Goal: Book appointment/travel/reservation

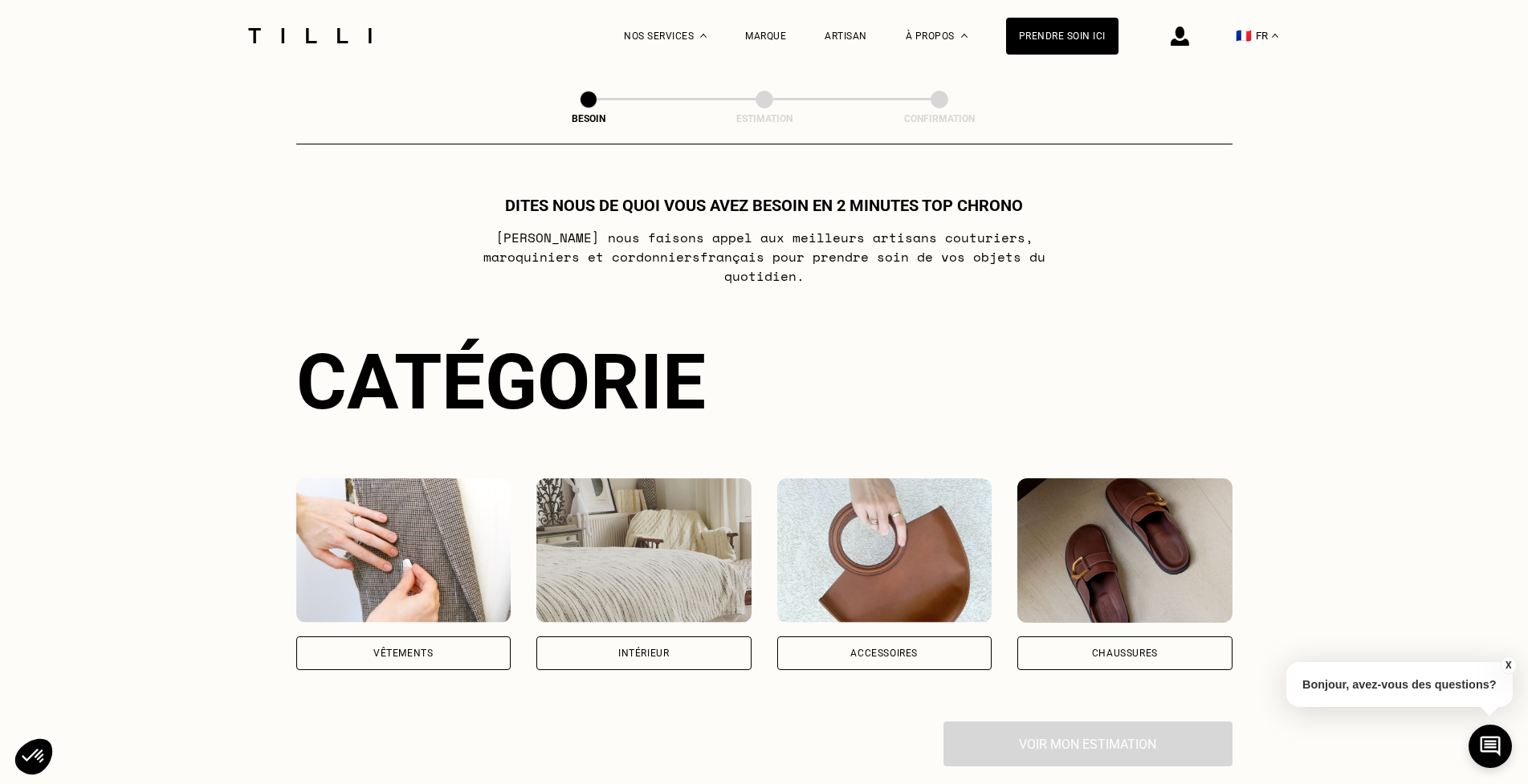
click at [400, 648] on div "Vêtements" at bounding box center [402, 653] width 59 height 9
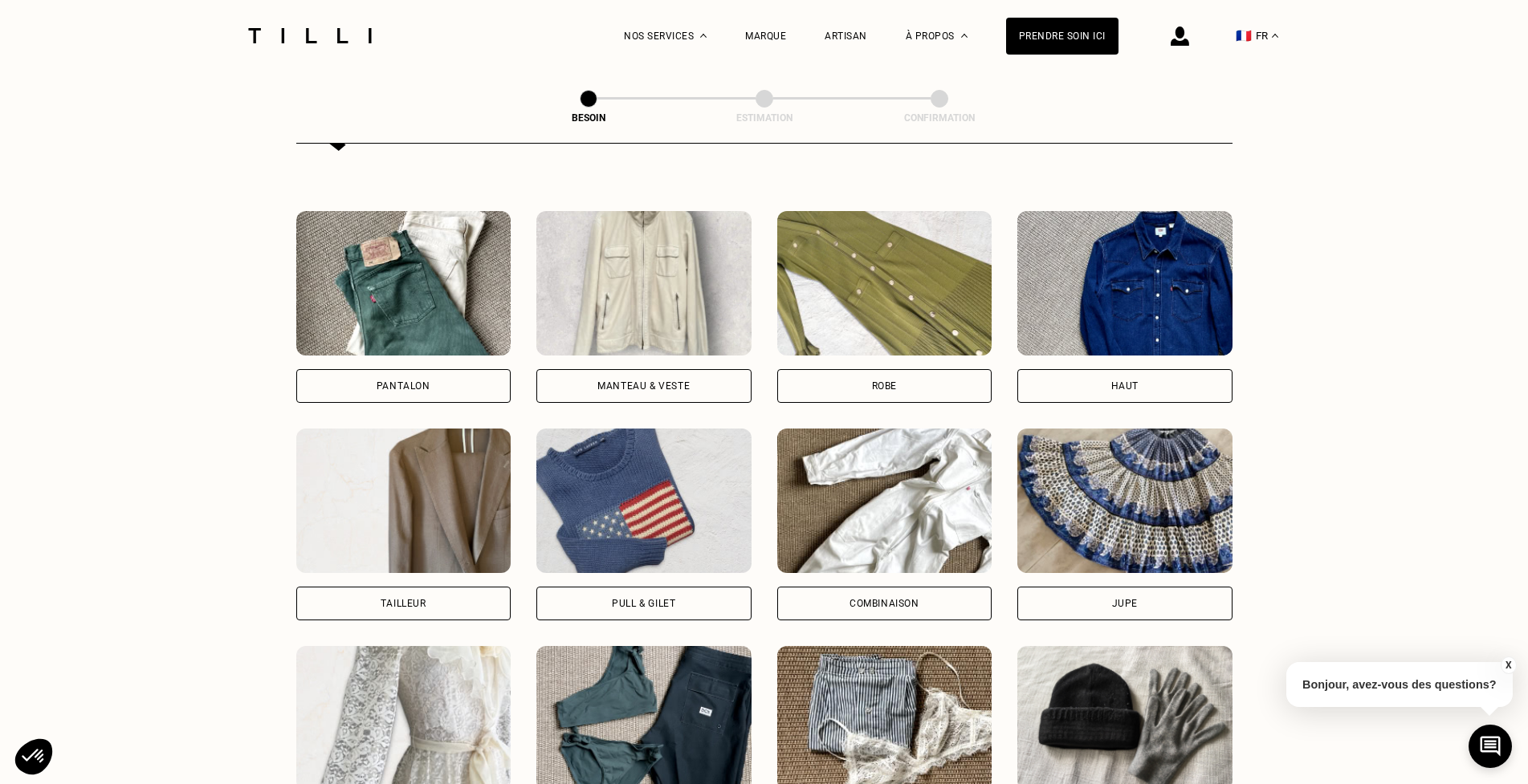
scroll to position [683, 0]
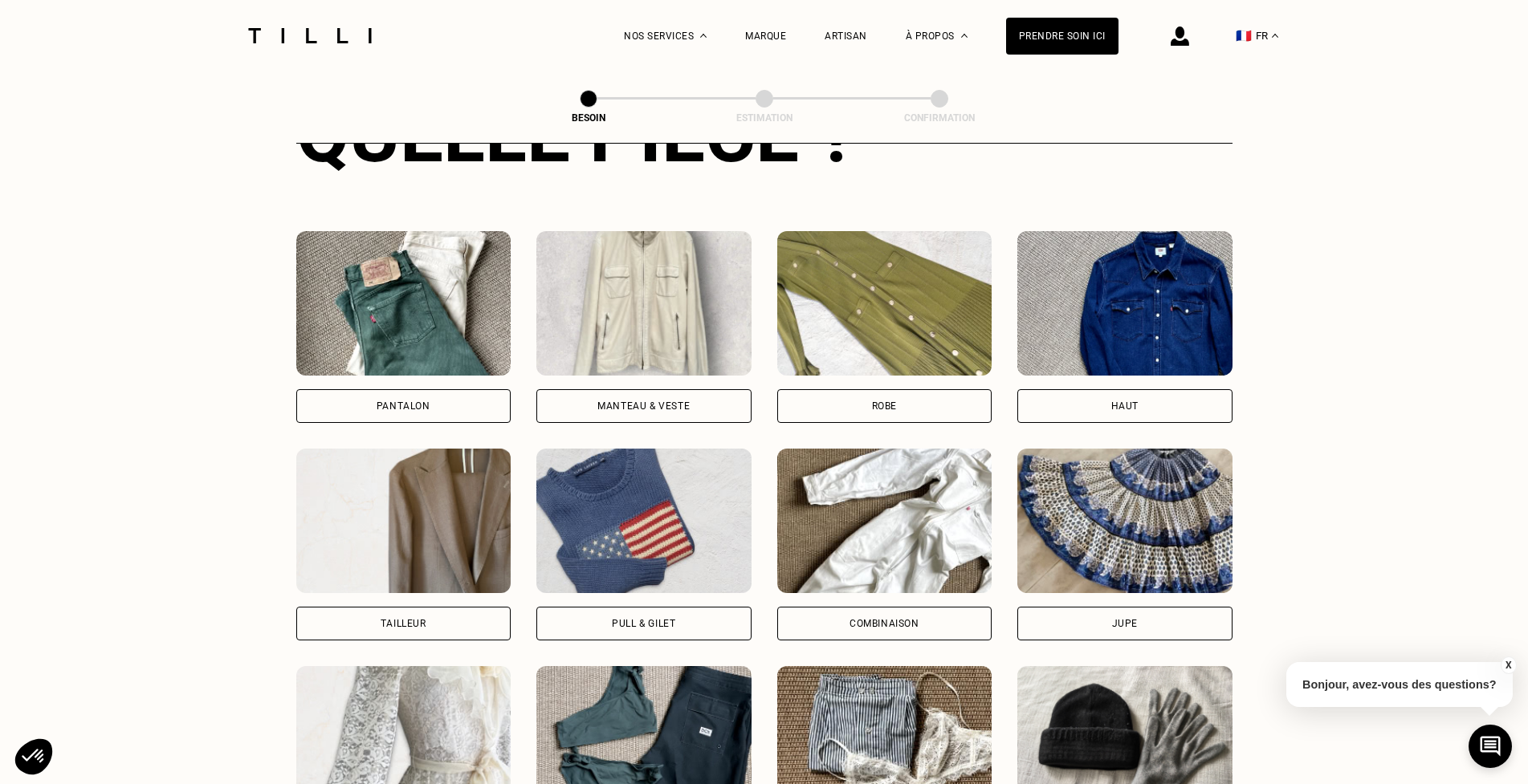
click at [662, 397] on div "Manteau & Veste" at bounding box center [644, 406] width 215 height 34
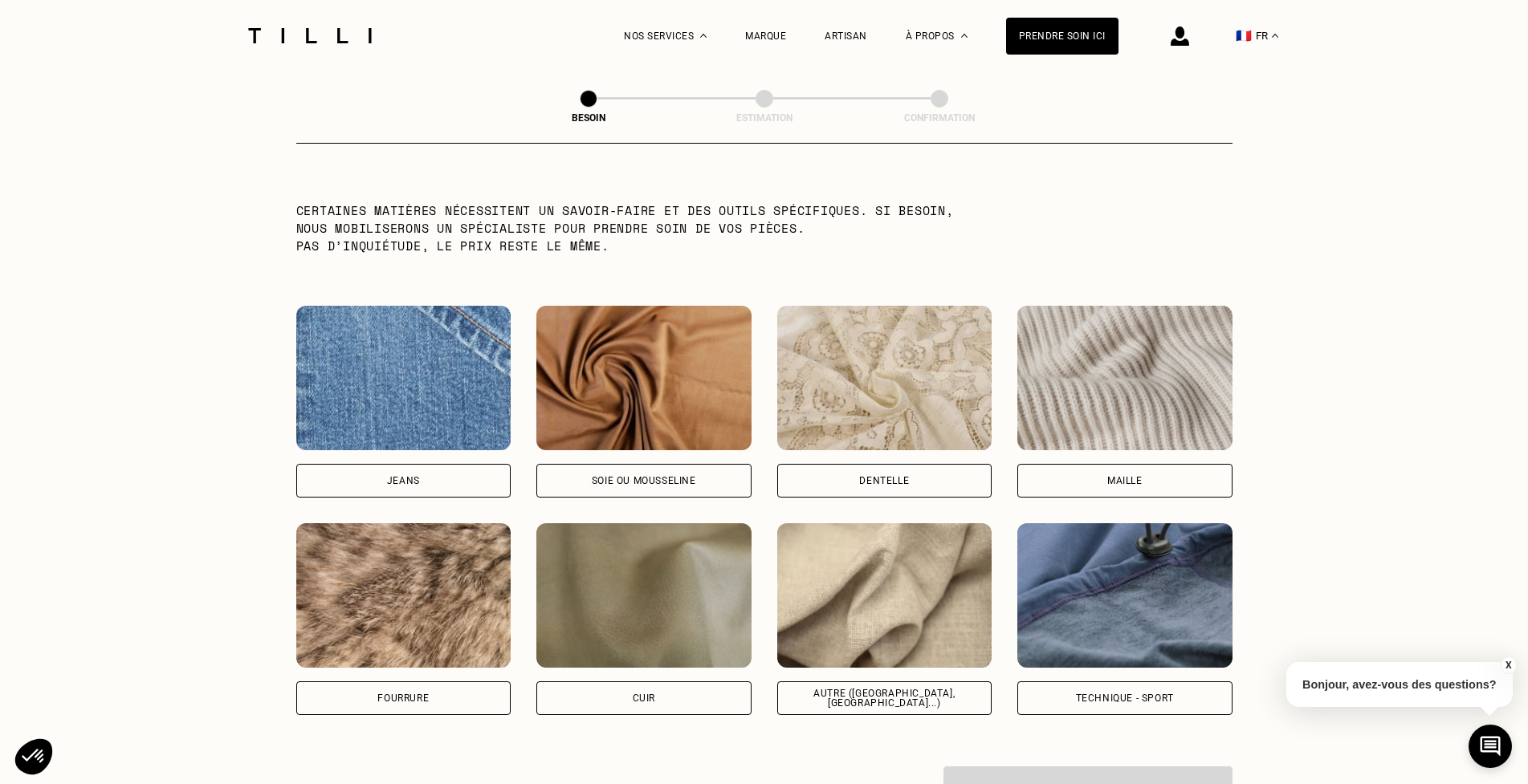
scroll to position [1554, 0]
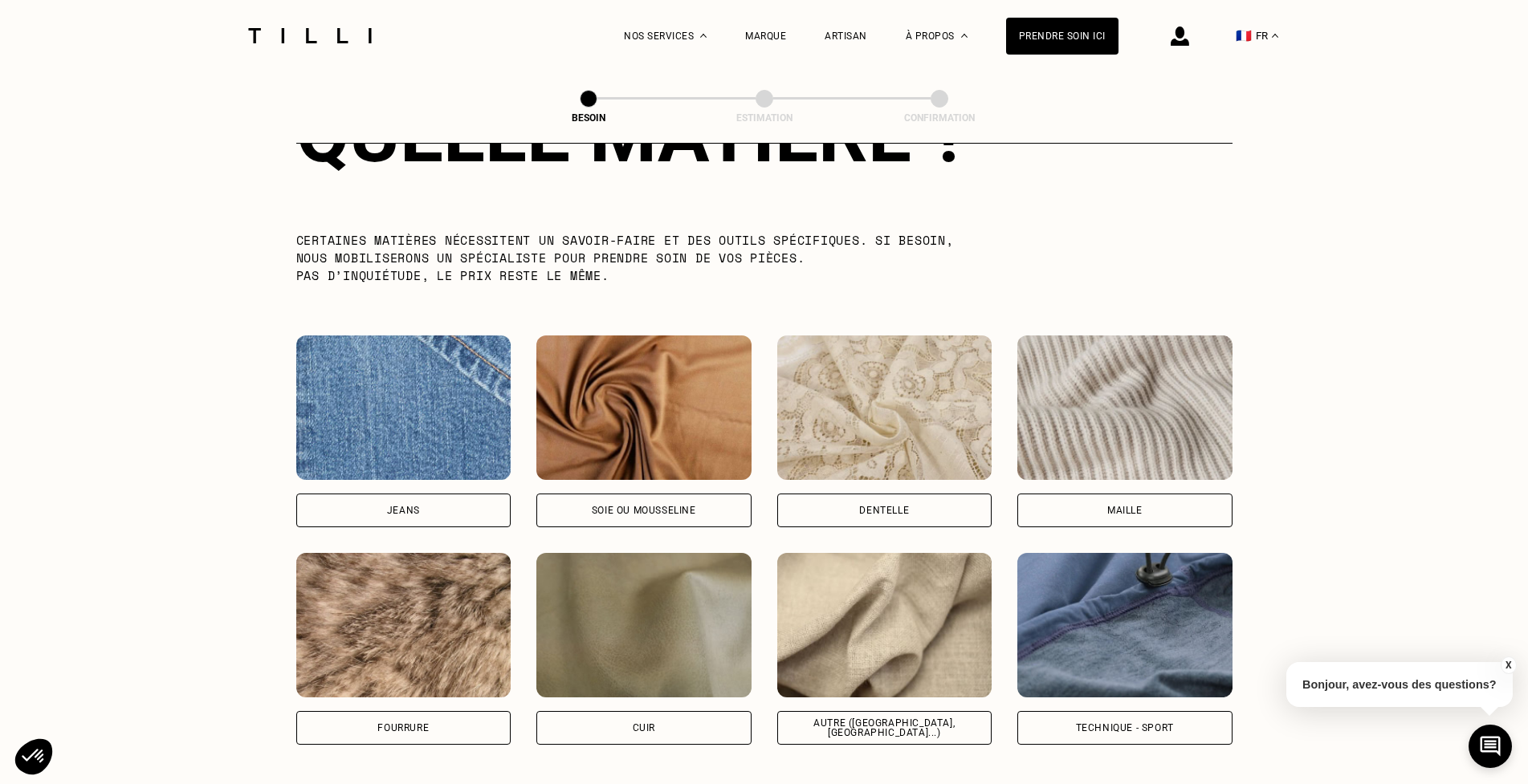
click at [888, 719] on div "Autre ([GEOGRAPHIC_DATA], [GEOGRAPHIC_DATA]...)" at bounding box center [884, 728] width 188 height 20
select select "FR"
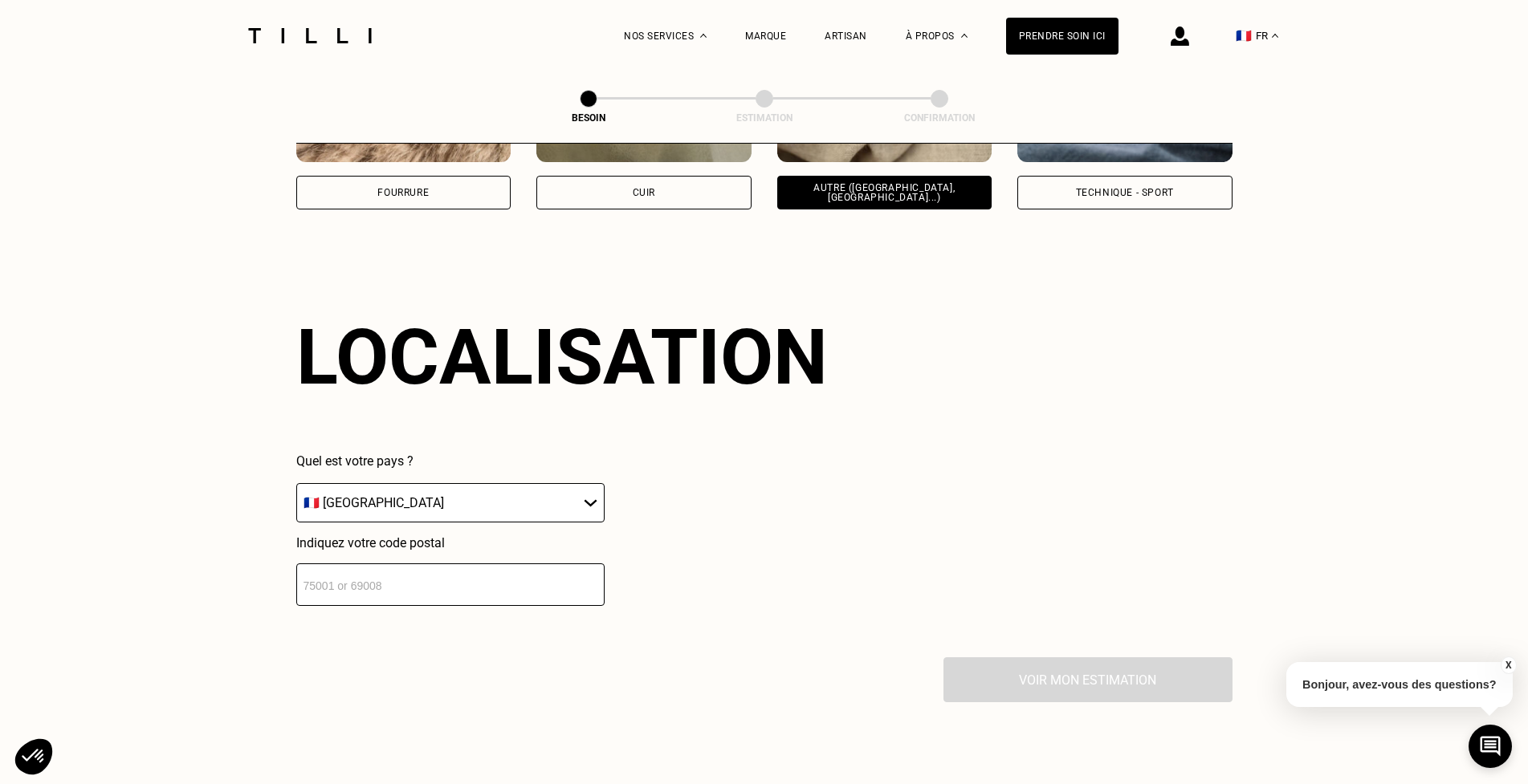
scroll to position [2152, 0]
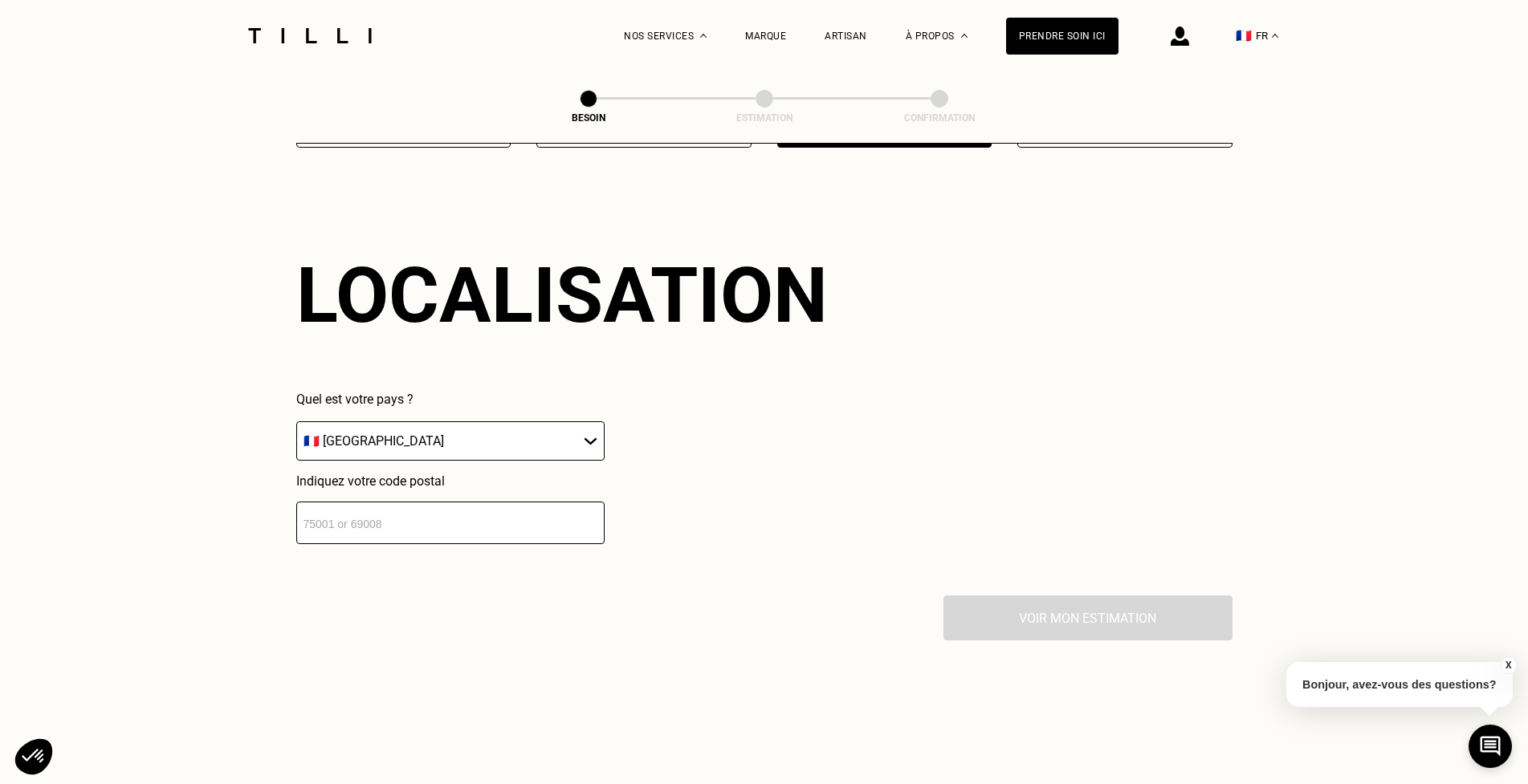
click at [489, 511] on input "number" at bounding box center [451, 522] width 309 height 42
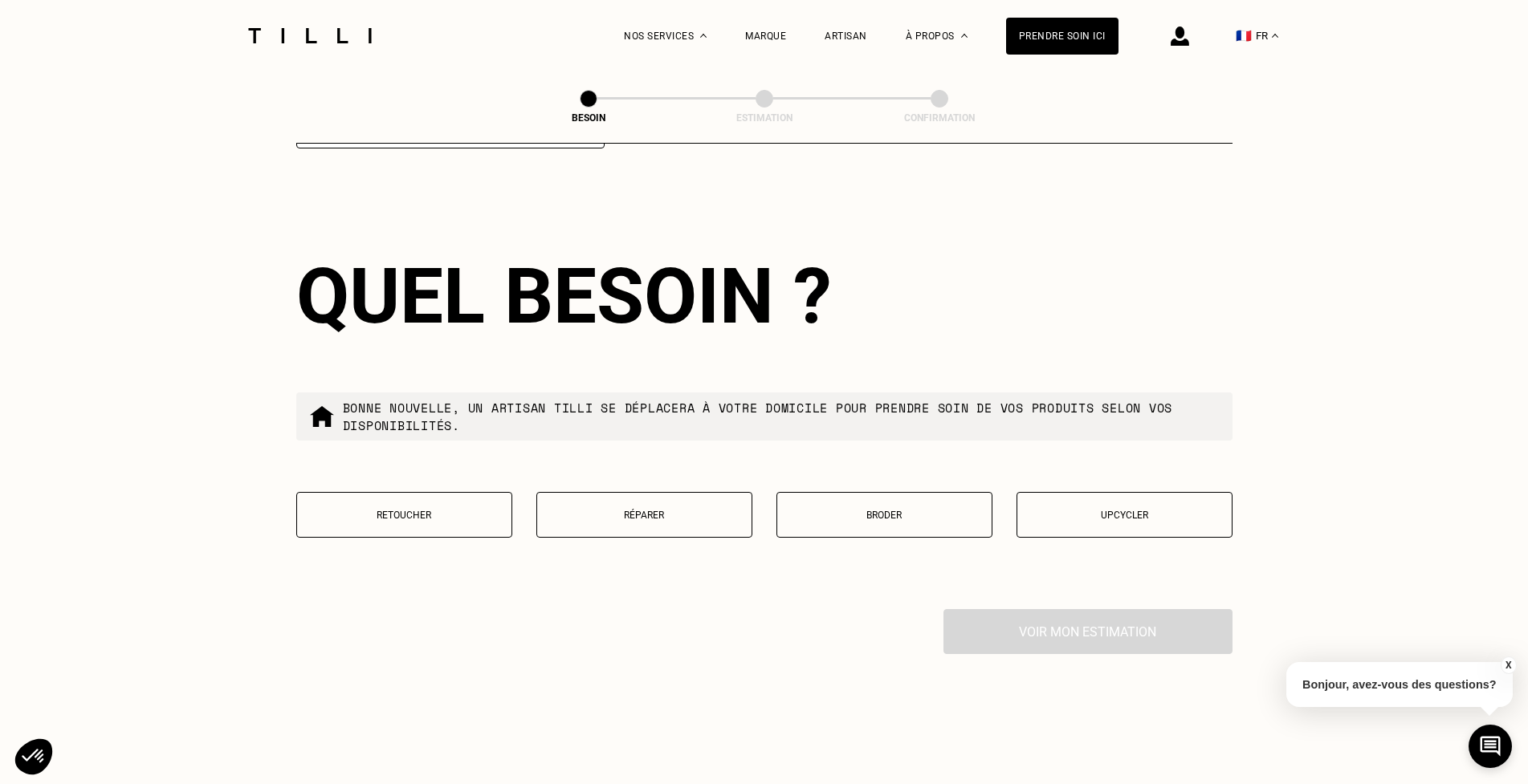
scroll to position [2548, 0]
type input "44000"
click at [410, 509] on p "Retoucher" at bounding box center [404, 515] width 198 height 11
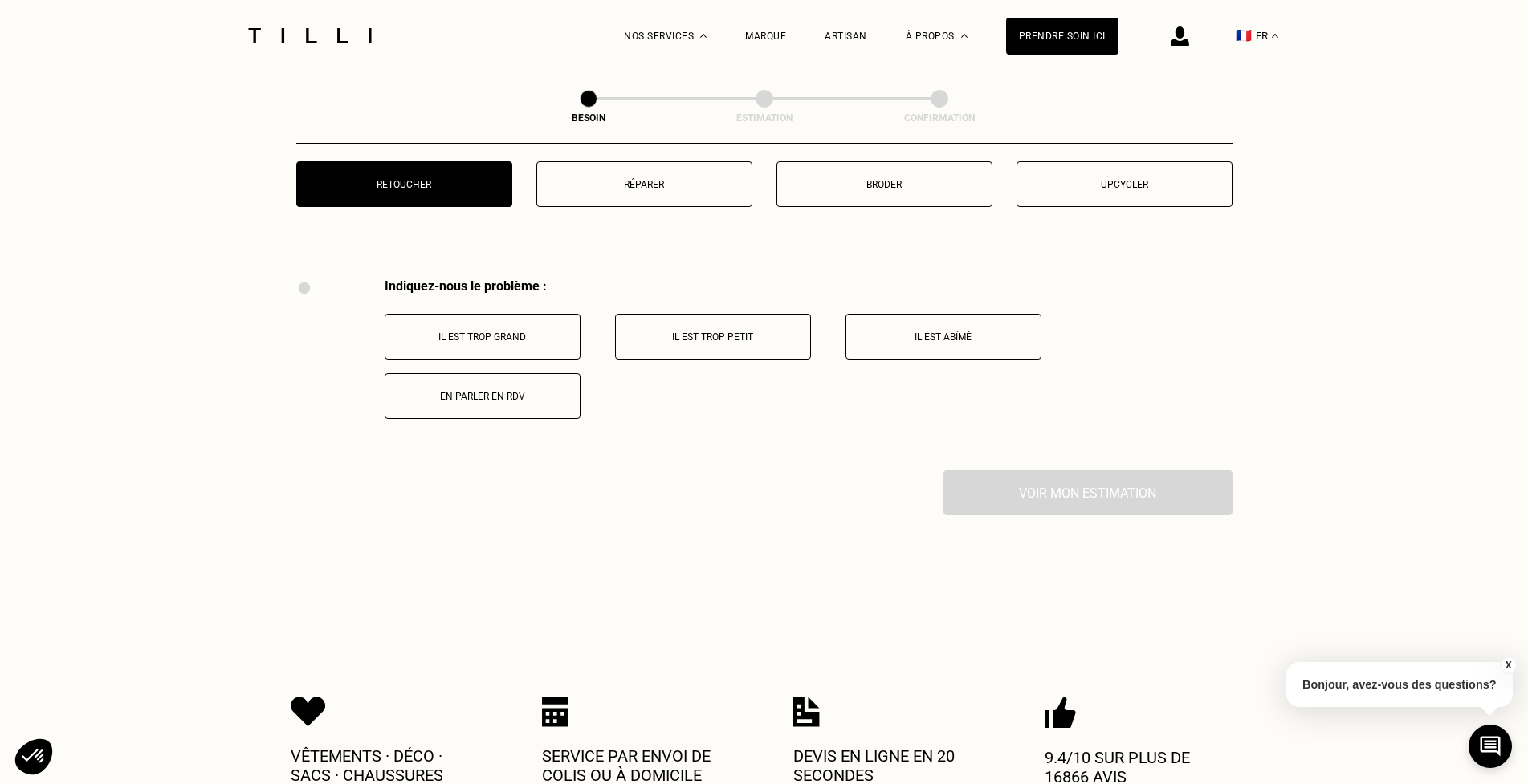
scroll to position [2797, 0]
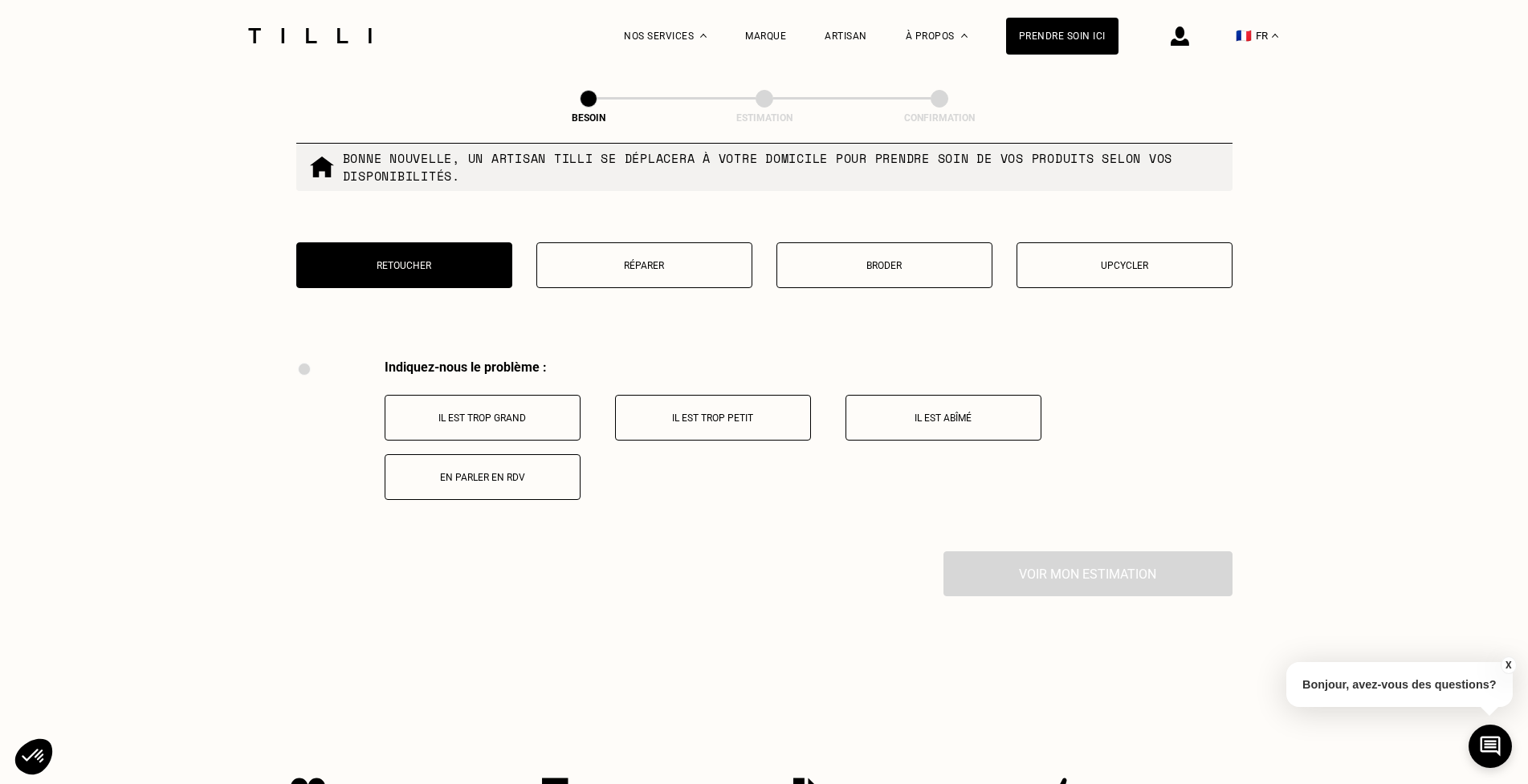
click at [642, 258] on button "Réparer" at bounding box center [644, 265] width 216 height 46
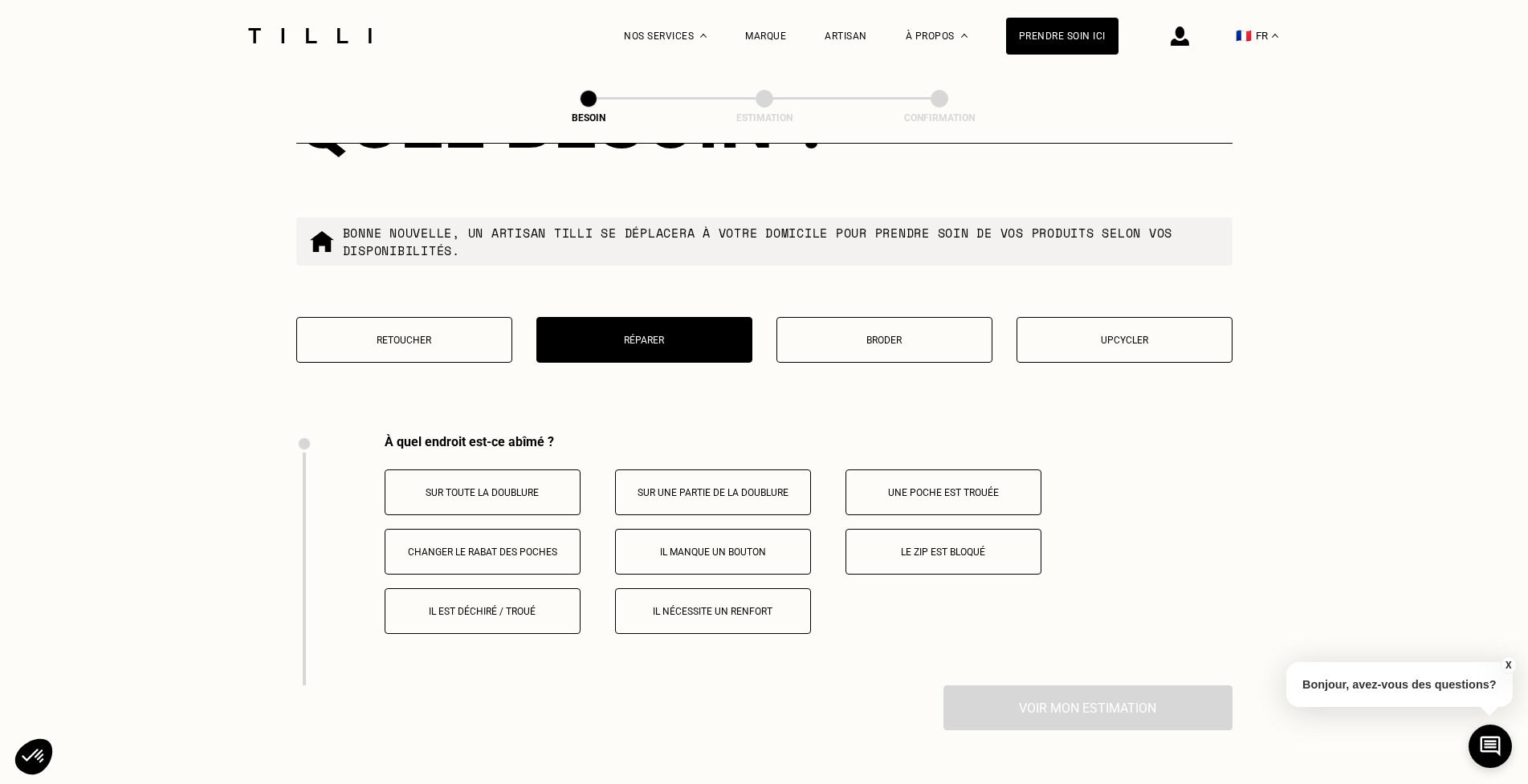
scroll to position [2717, 0]
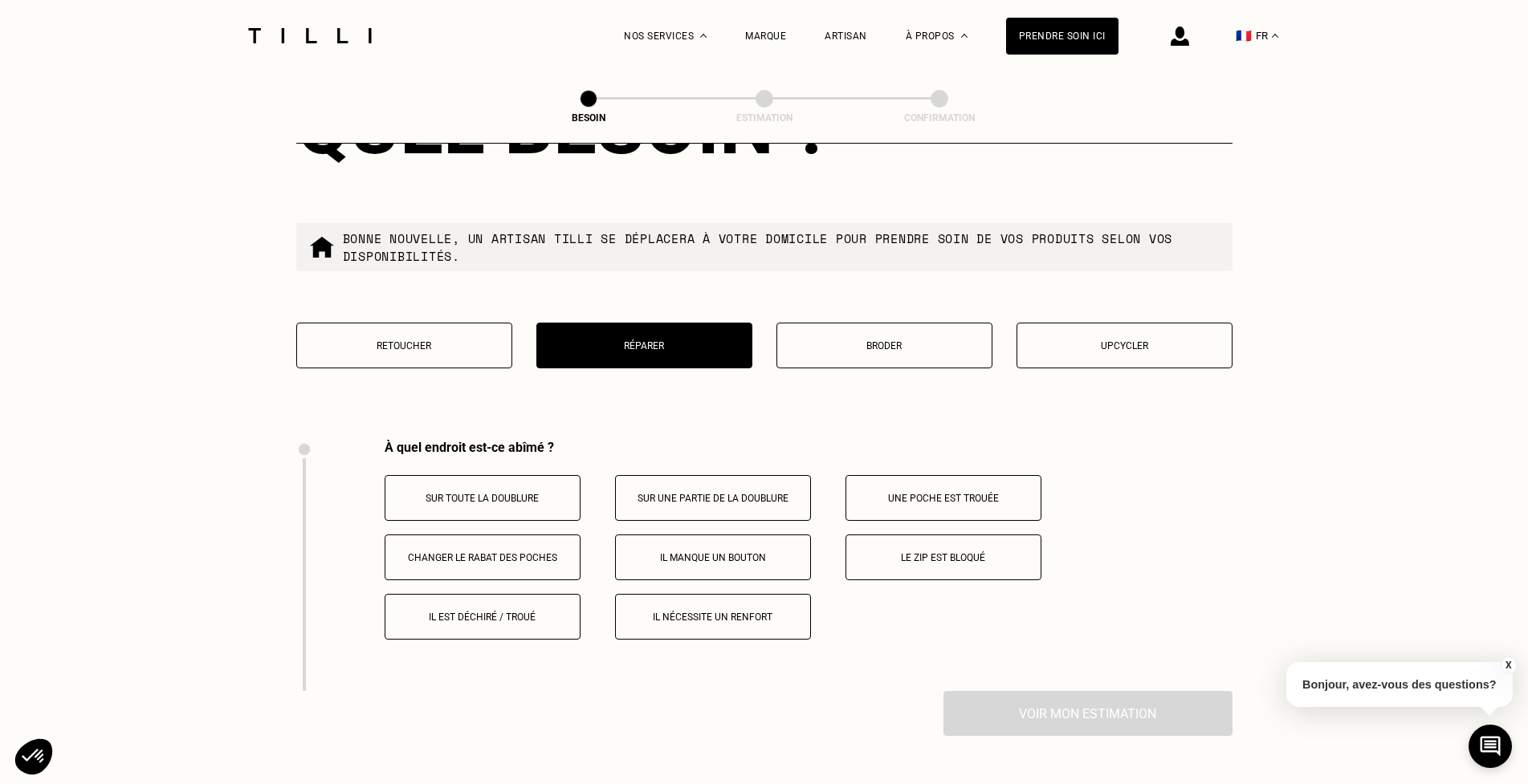
click at [1142, 334] on button "Upcycler" at bounding box center [1124, 345] width 216 height 46
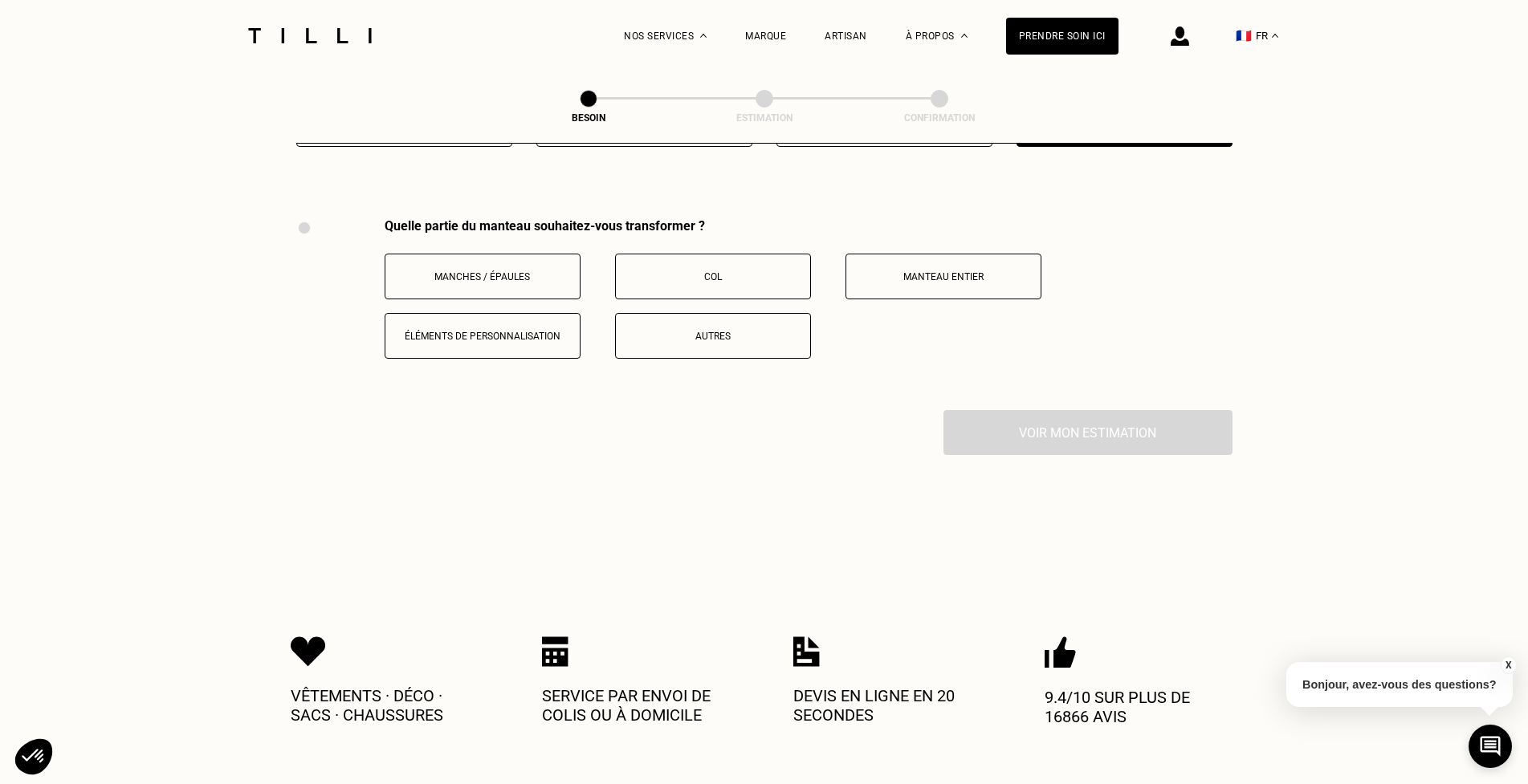
scroll to position [2957, 0]
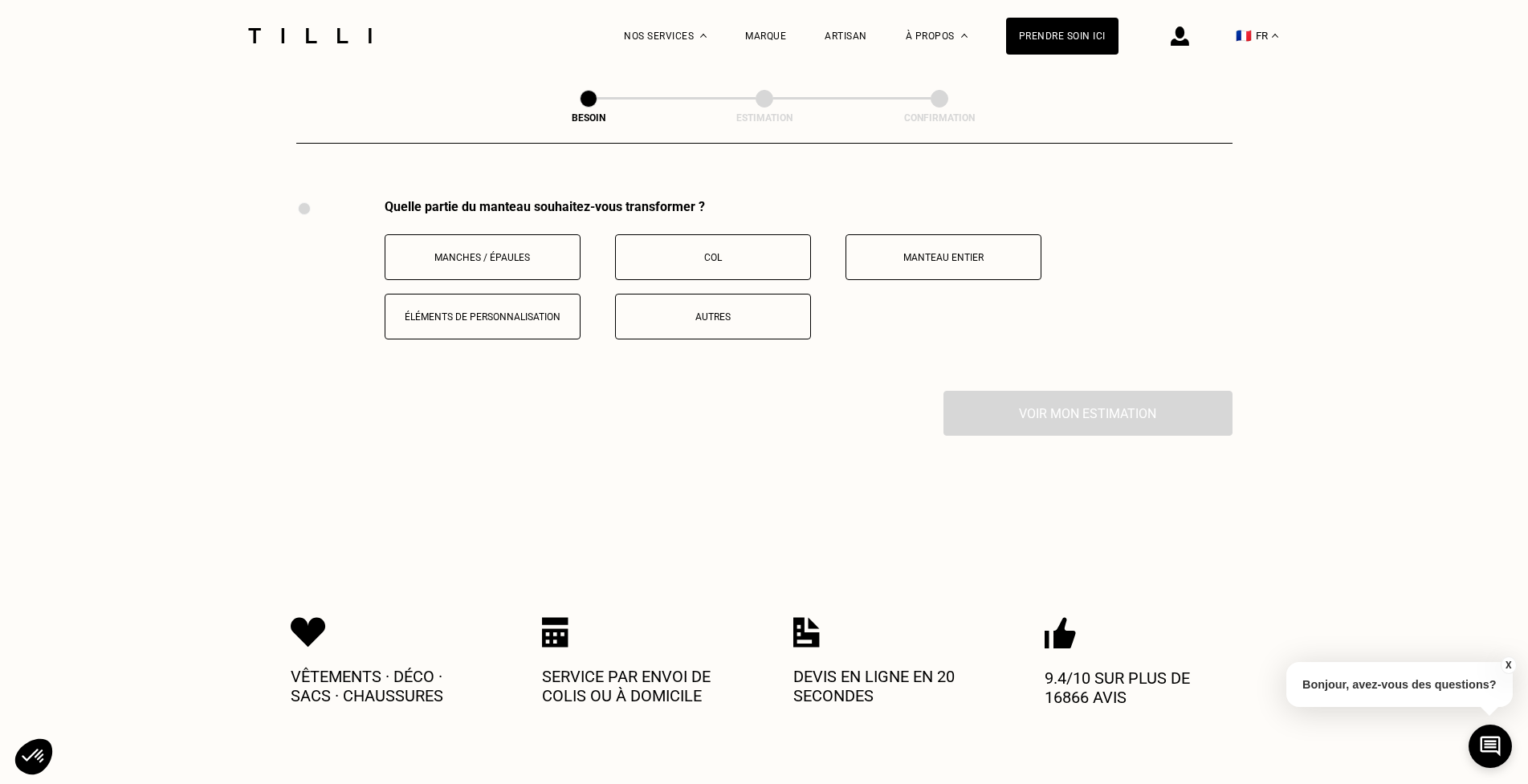
click at [697, 312] on p "Autres" at bounding box center [713, 317] width 178 height 11
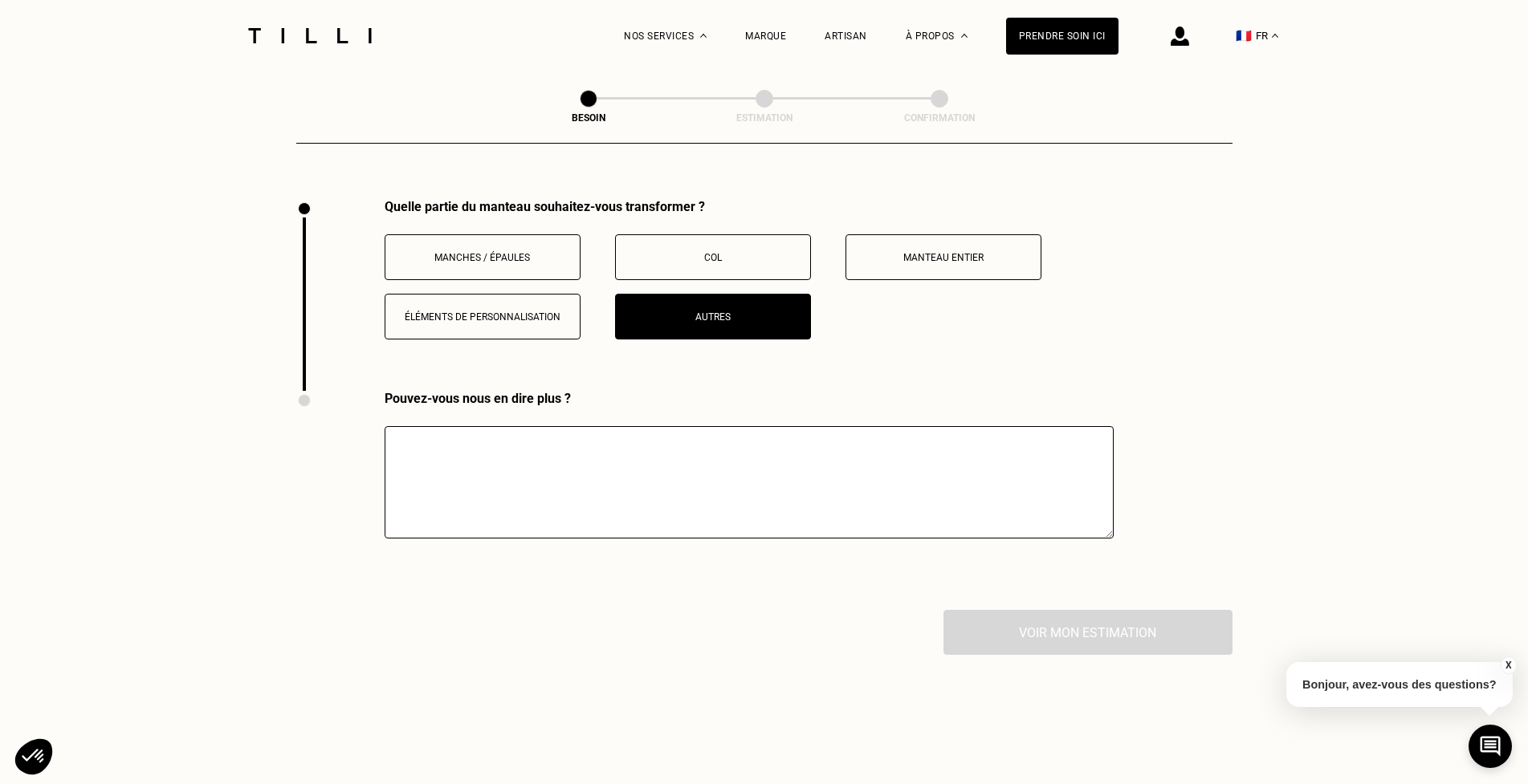
click at [656, 434] on textarea at bounding box center [749, 483] width 729 height 112
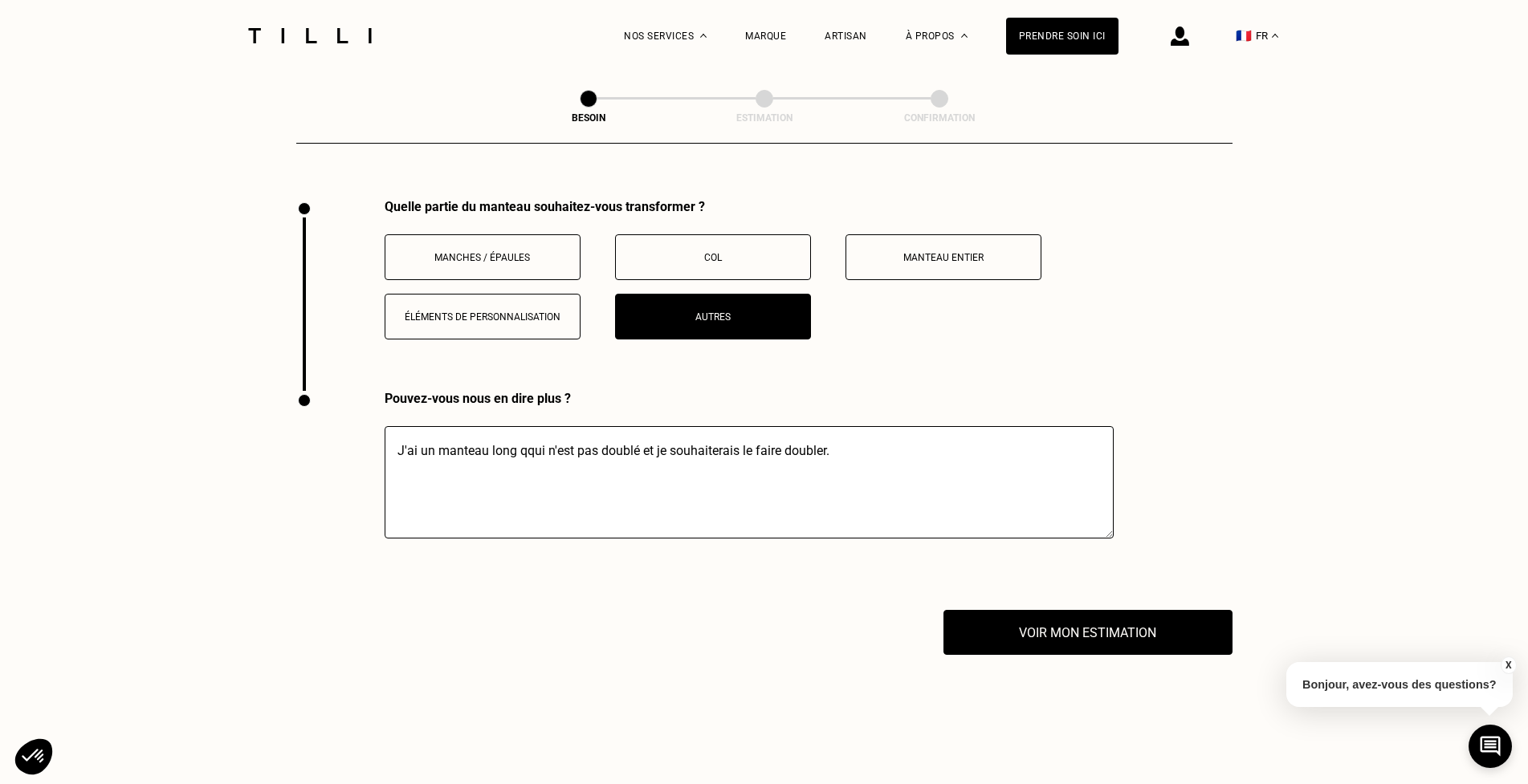
click at [530, 431] on textarea "J'ai un manteau long qqui n'est pas doublé et je souhaiterais le faire doubler." at bounding box center [749, 483] width 729 height 112
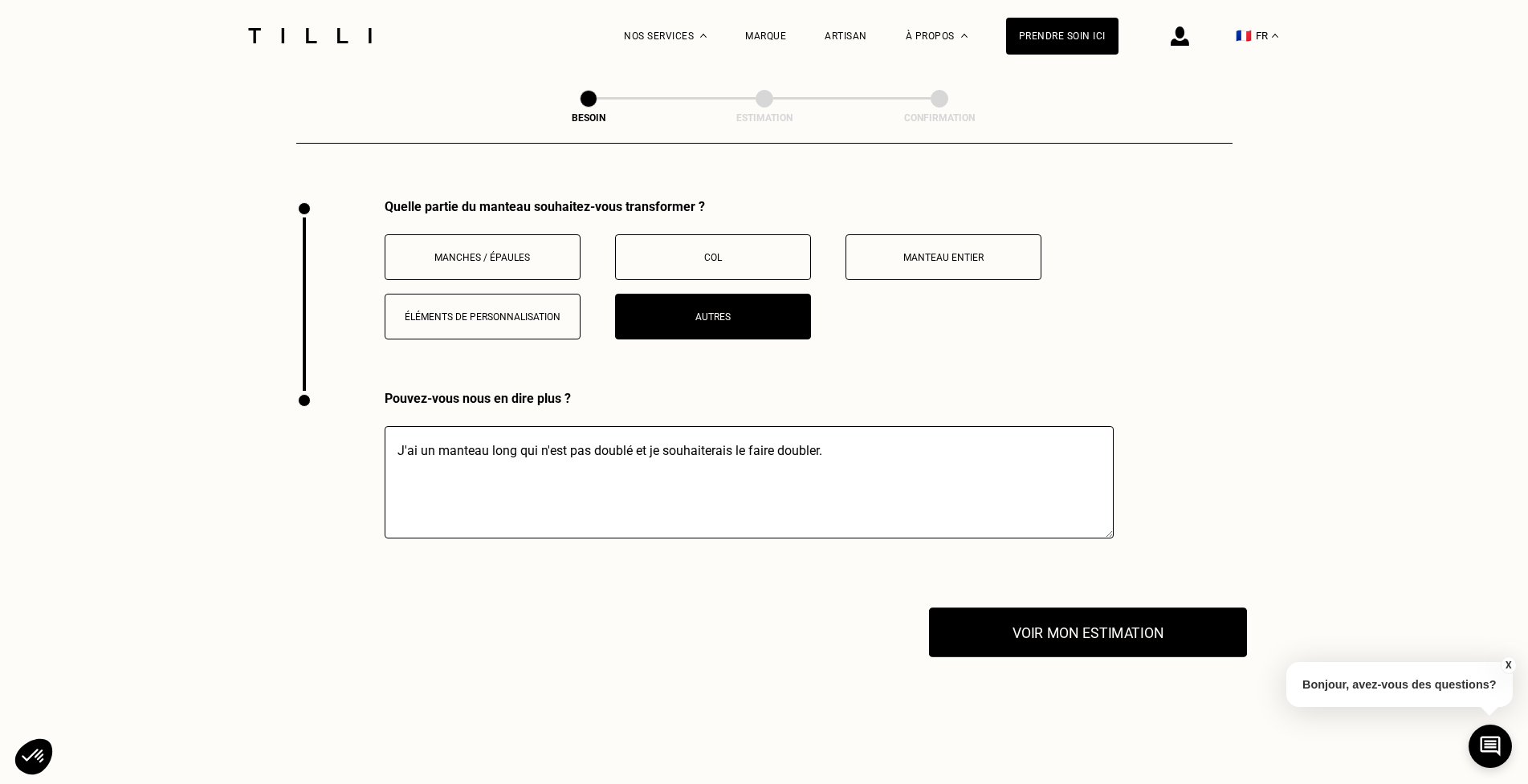
type textarea "J'ai un manteau long qui n'est pas doublé et je souhaiterais le faire doubler."
click at [1117, 624] on button "Voir mon estimation" at bounding box center [1088, 632] width 318 height 50
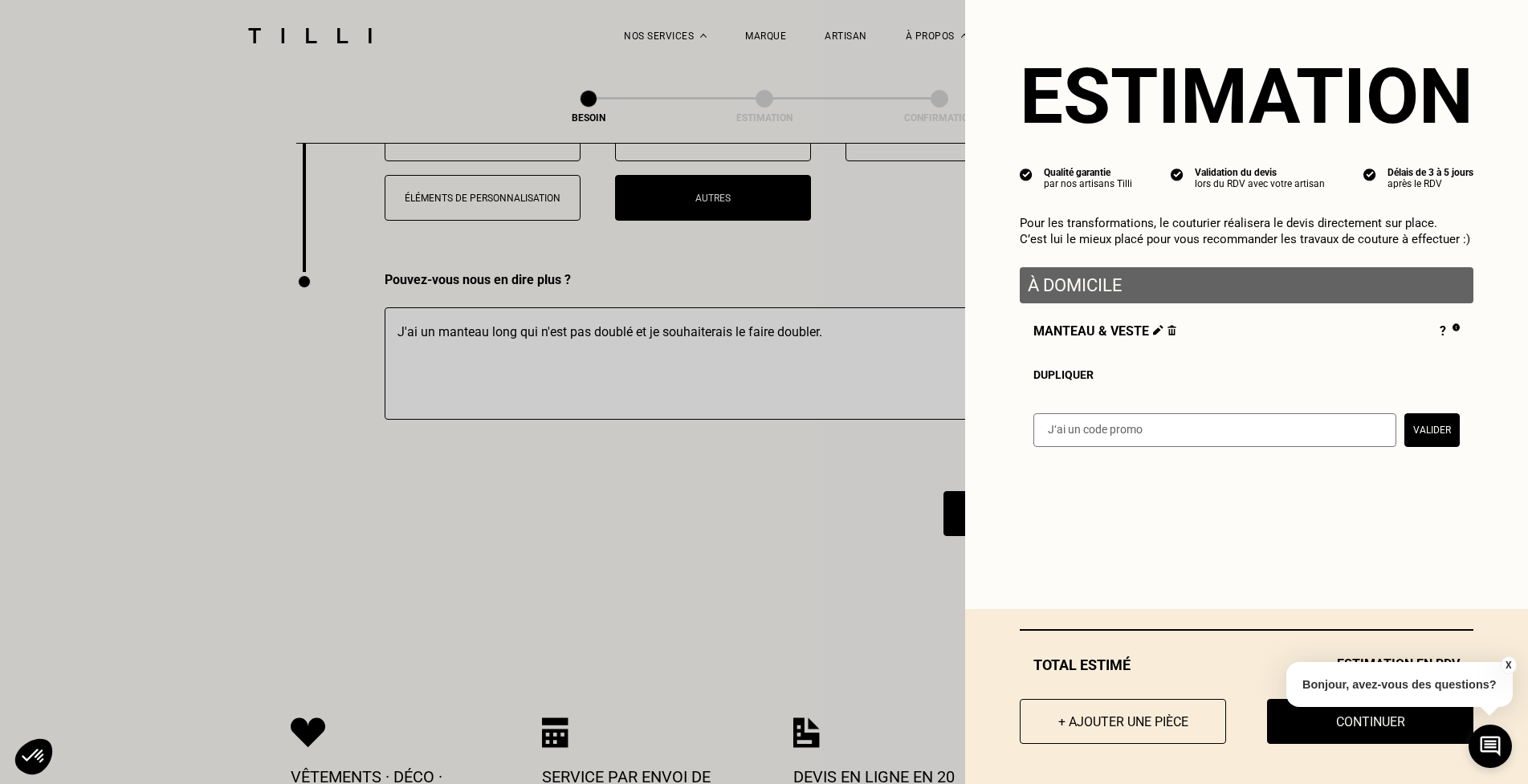
scroll to position [3118, 0]
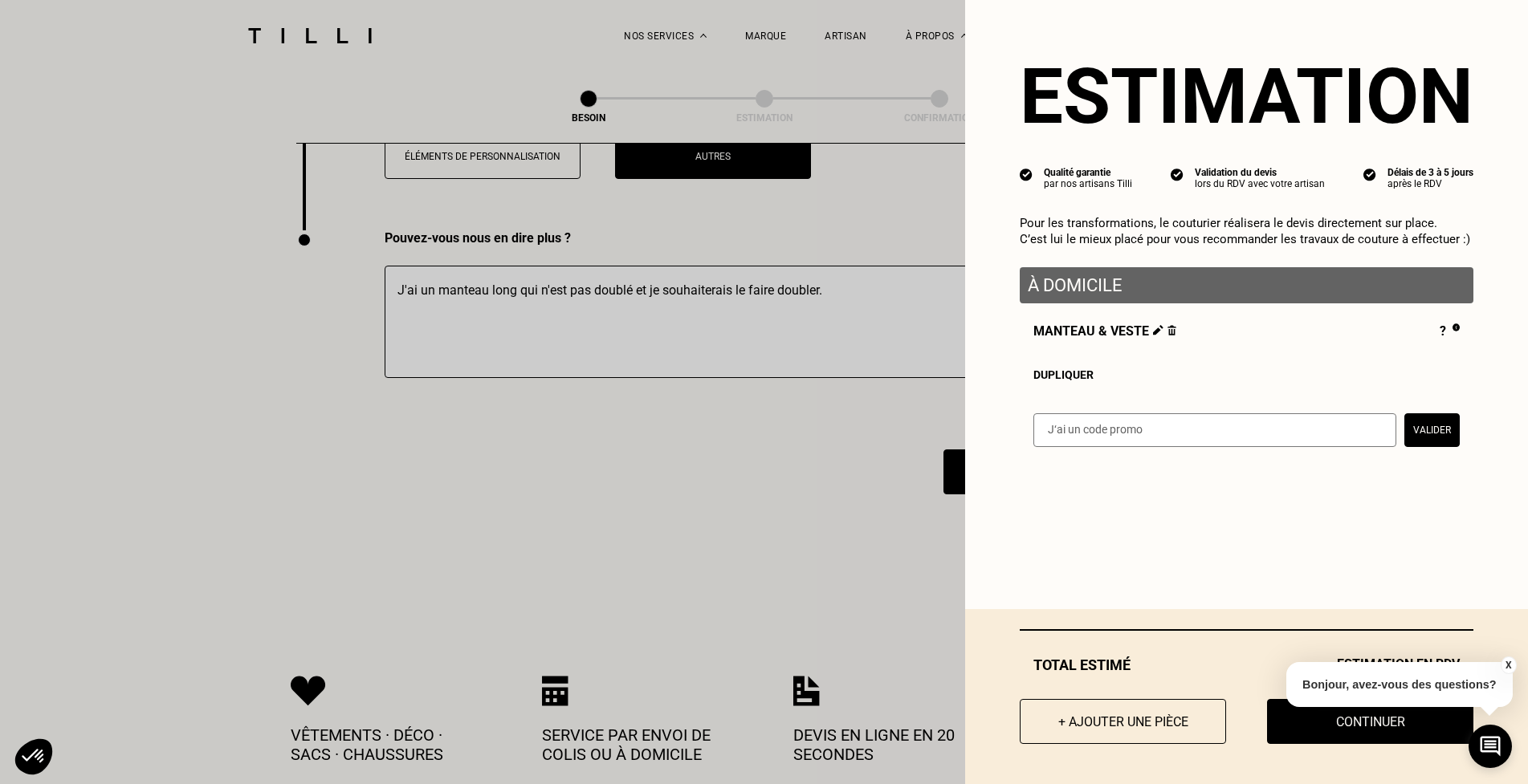
click at [1504, 664] on button "X" at bounding box center [1507, 665] width 16 height 18
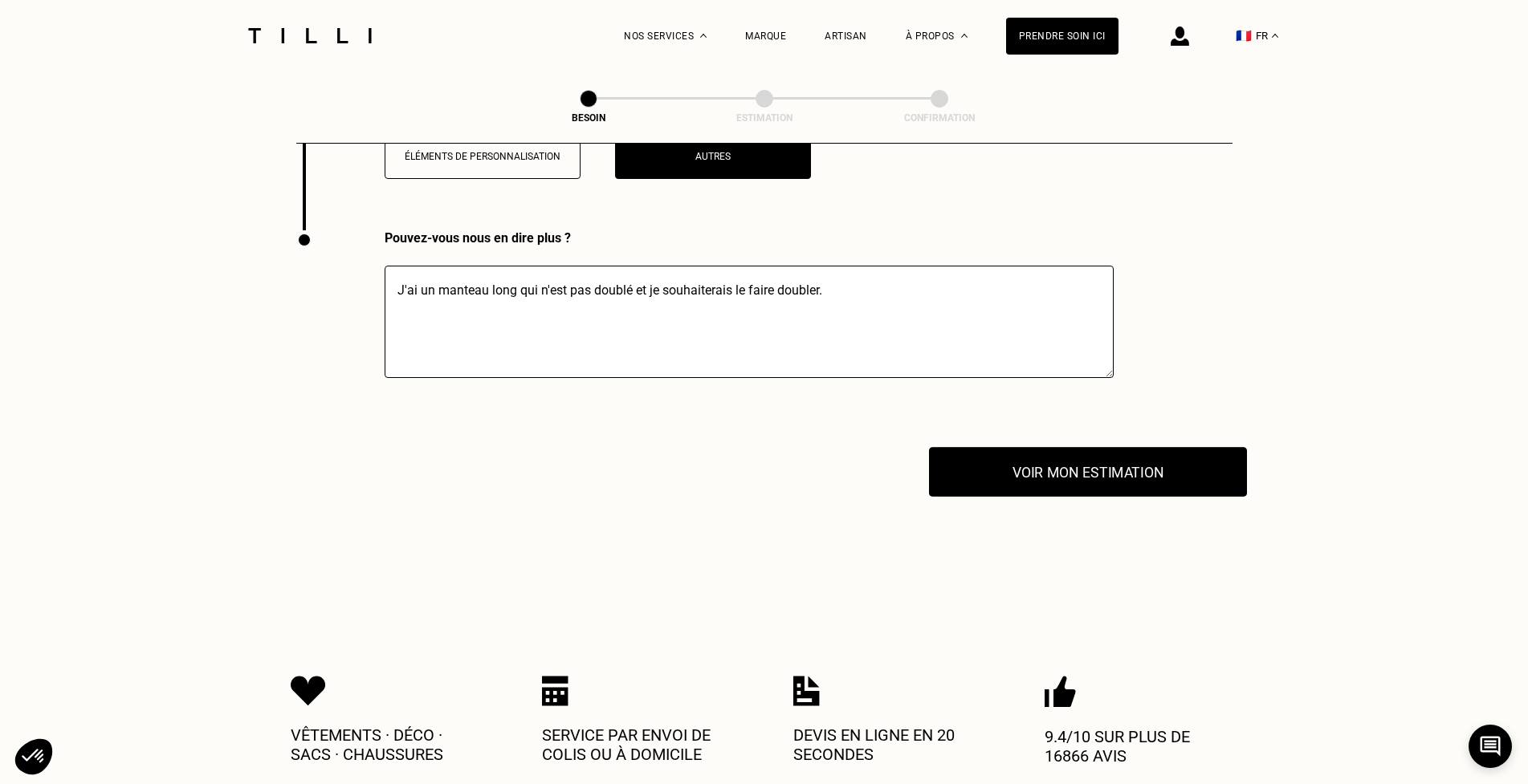
click at [1092, 456] on button "Voir mon estimation" at bounding box center [1088, 472] width 318 height 50
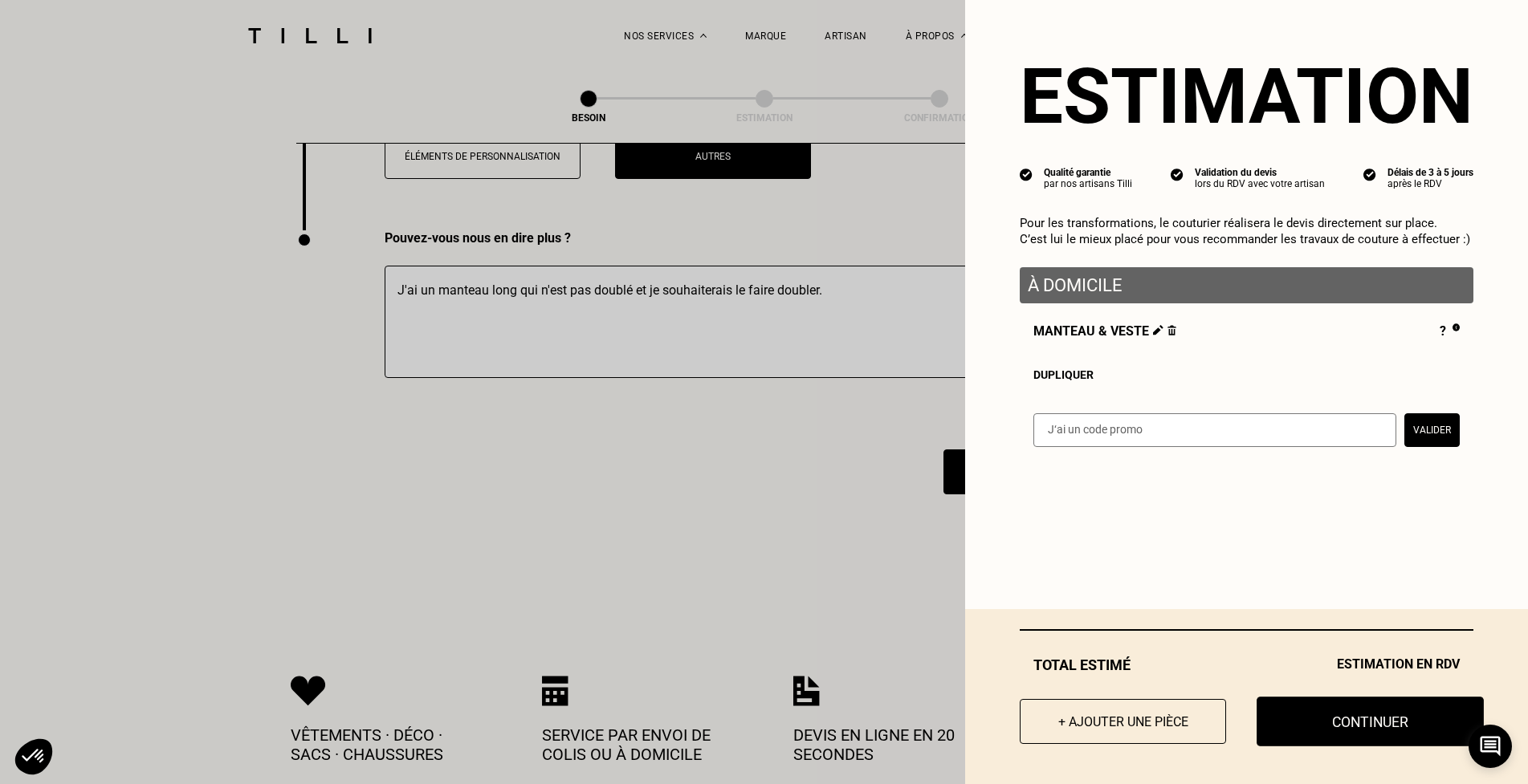
click at [1367, 721] on button "Continuer" at bounding box center [1370, 721] width 227 height 50
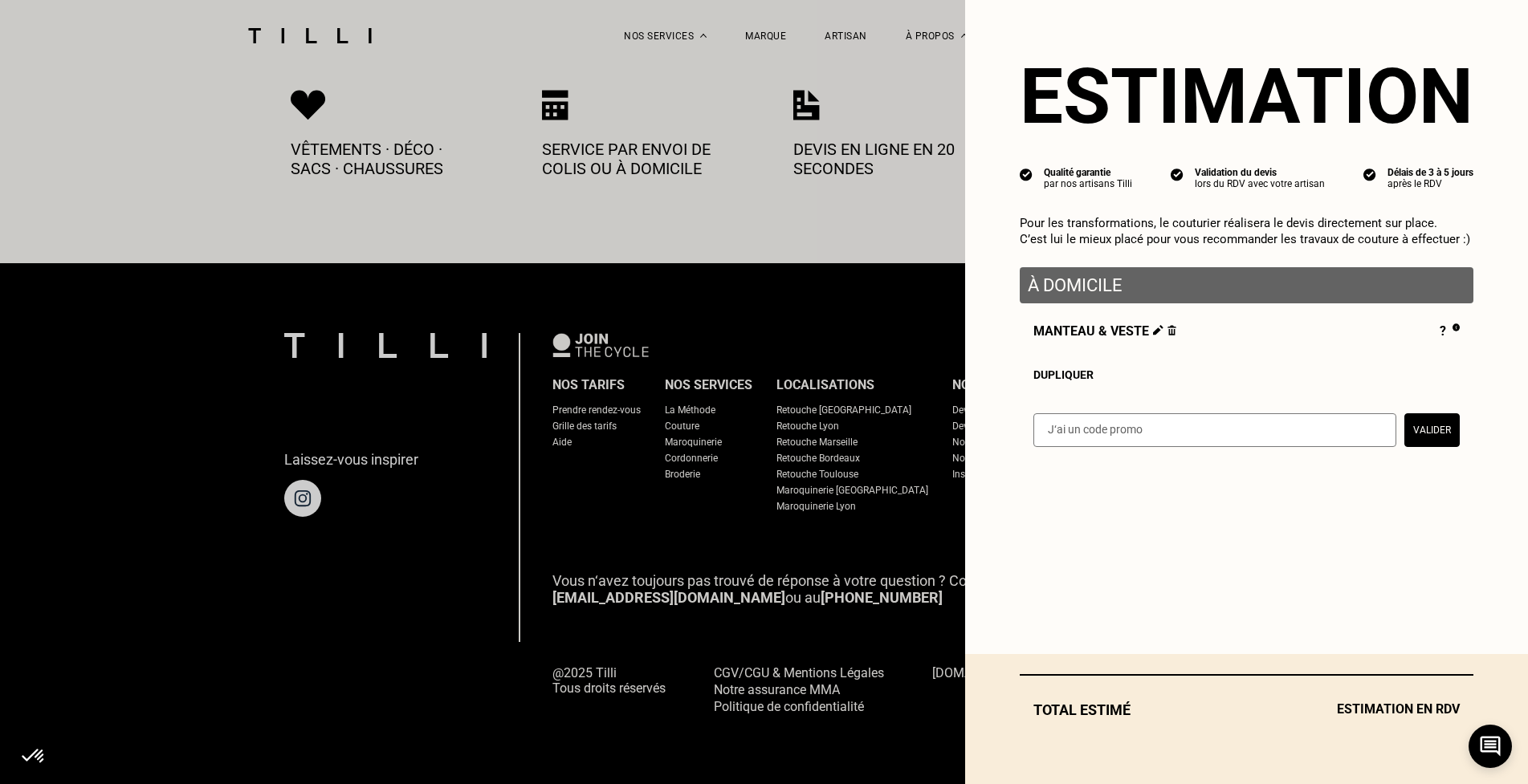
scroll to position [839, 0]
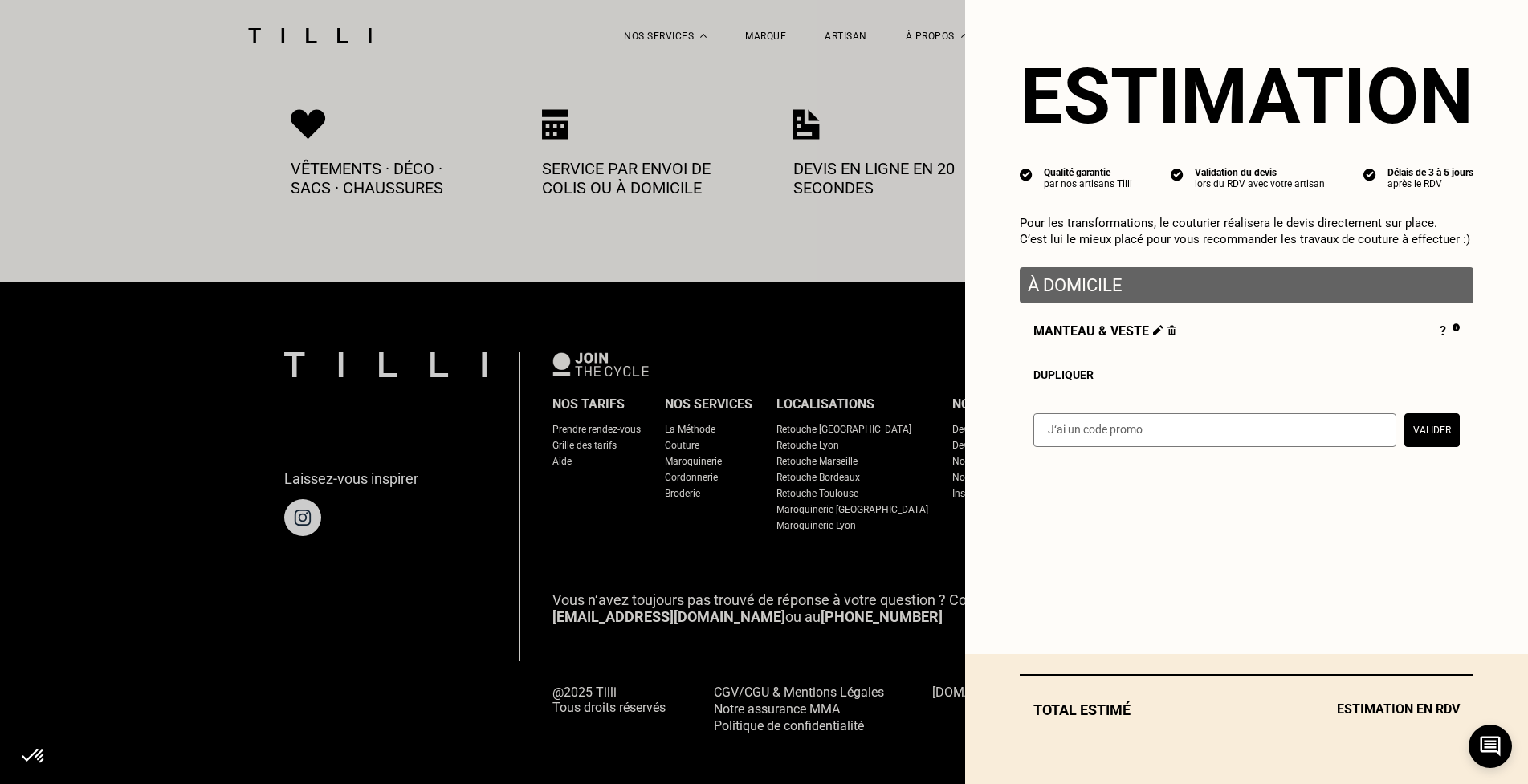
select select "FR"
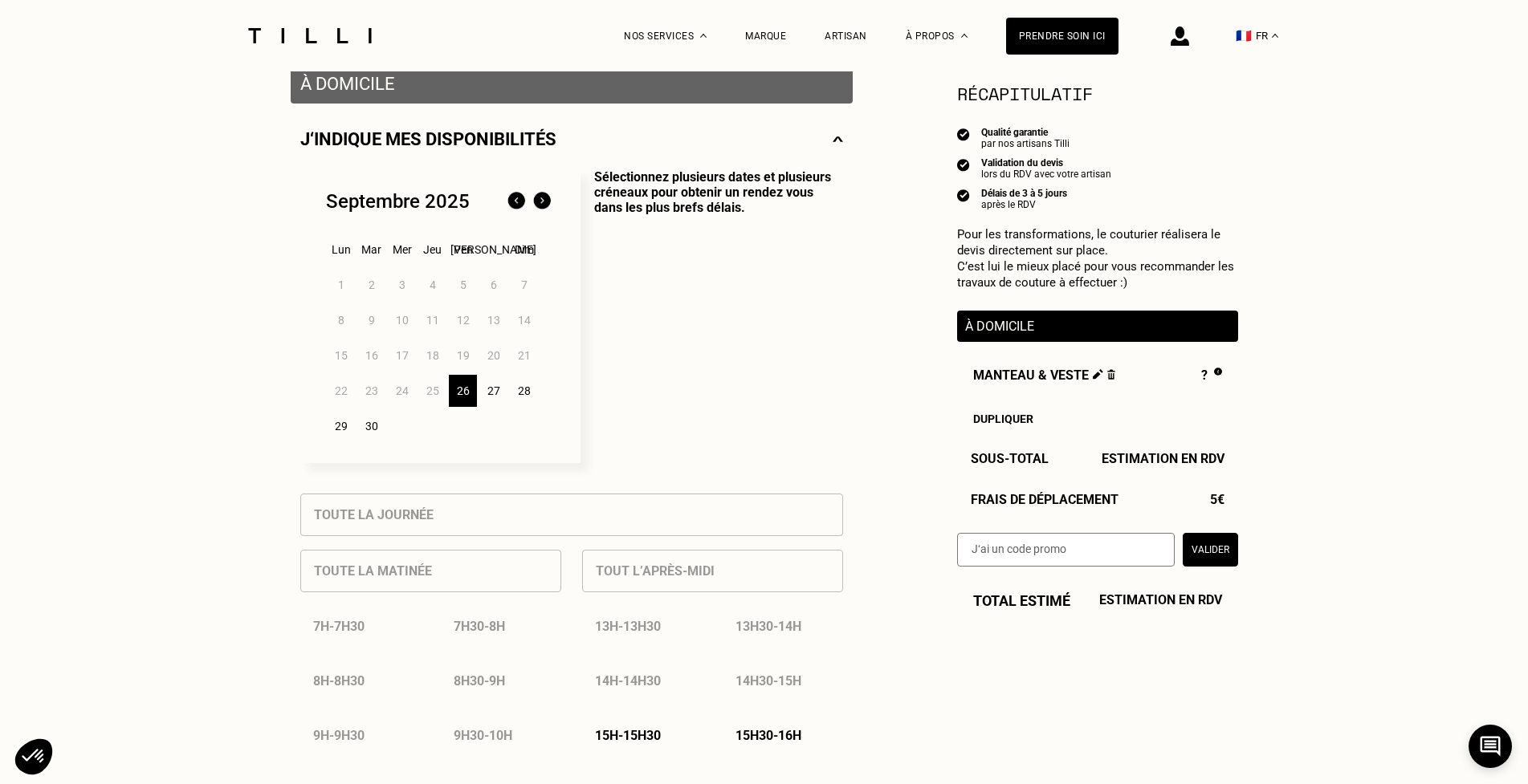
scroll to position [321, 0]
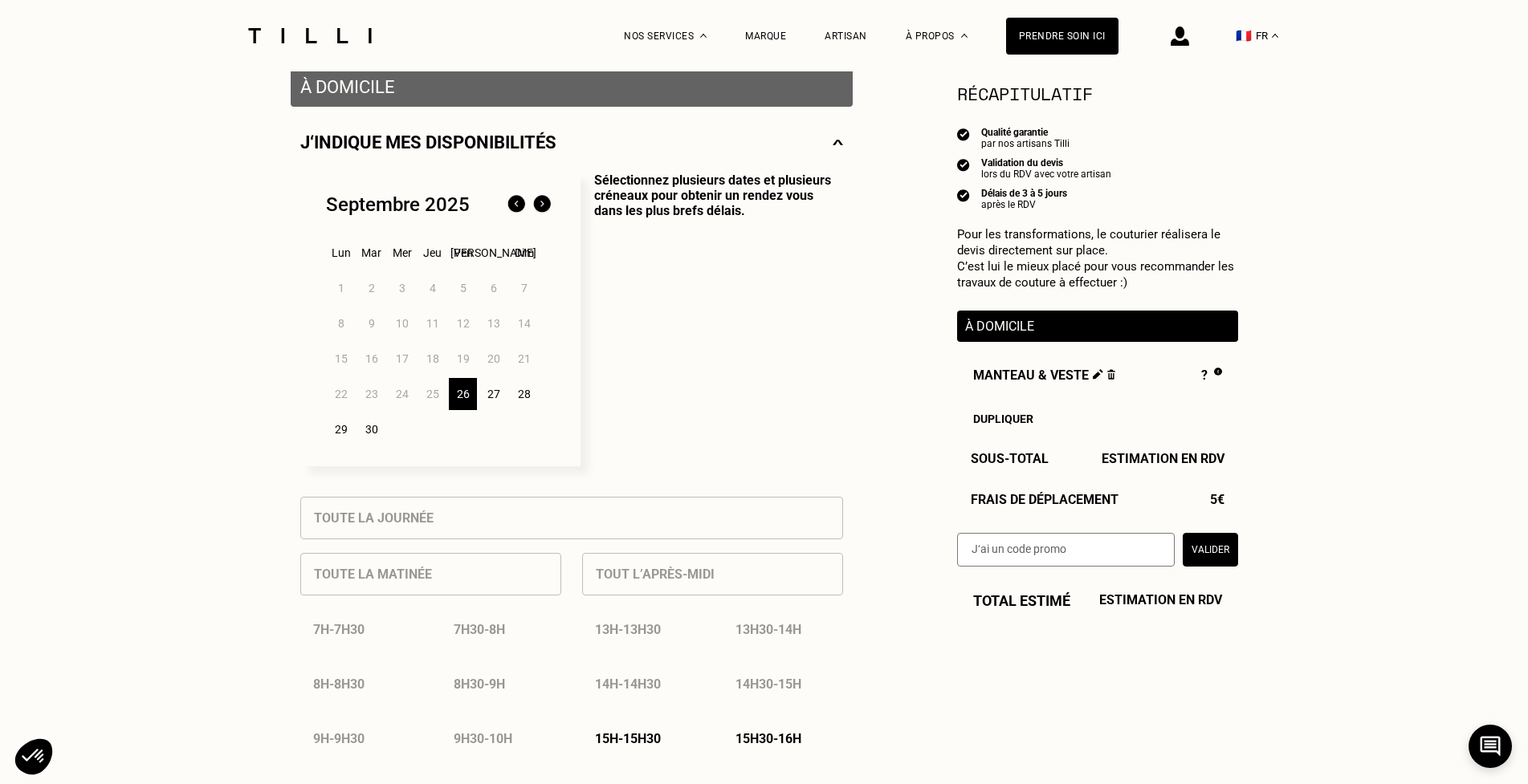
click at [497, 395] on div "27" at bounding box center [493, 394] width 28 height 32
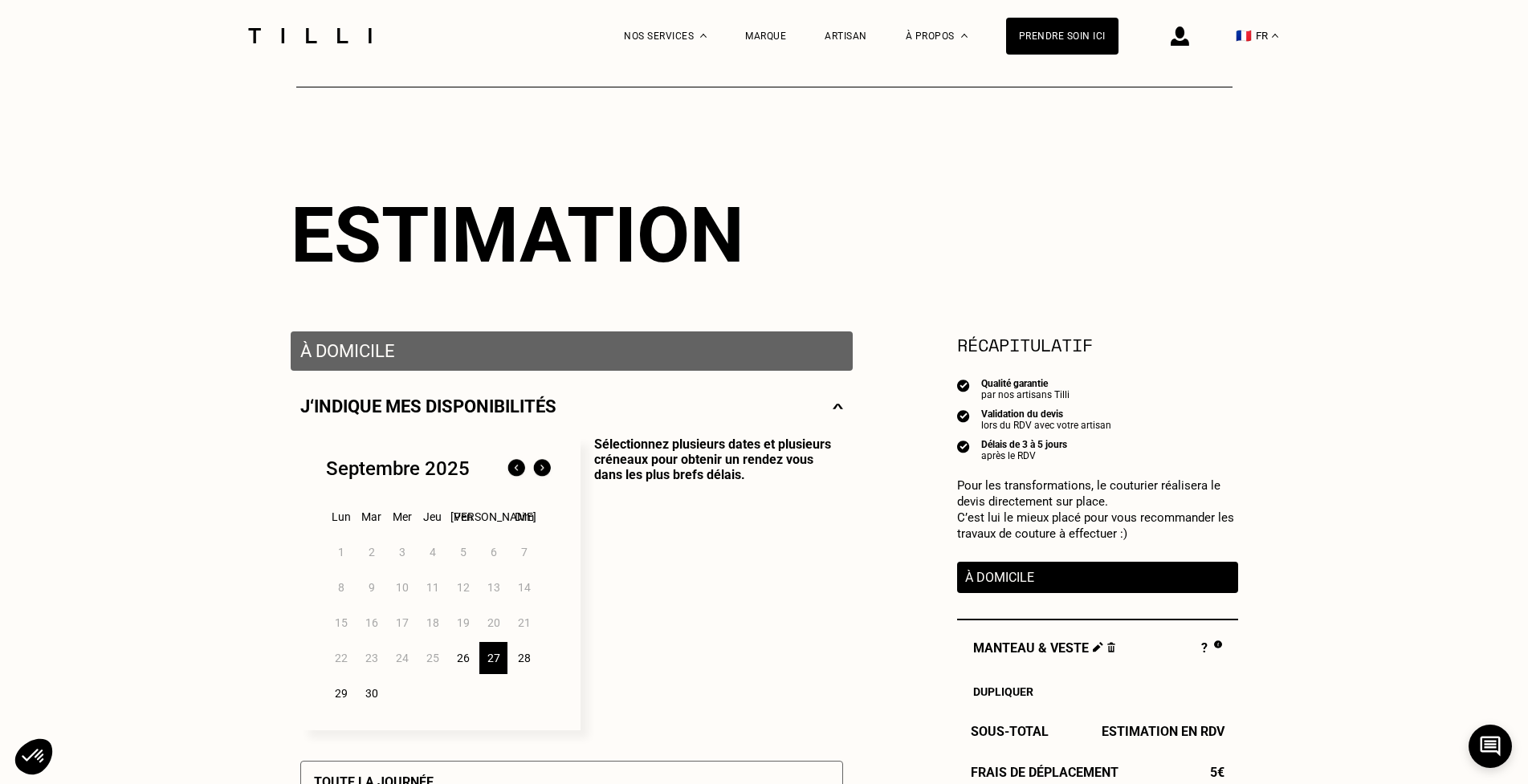
scroll to position [0, 0]
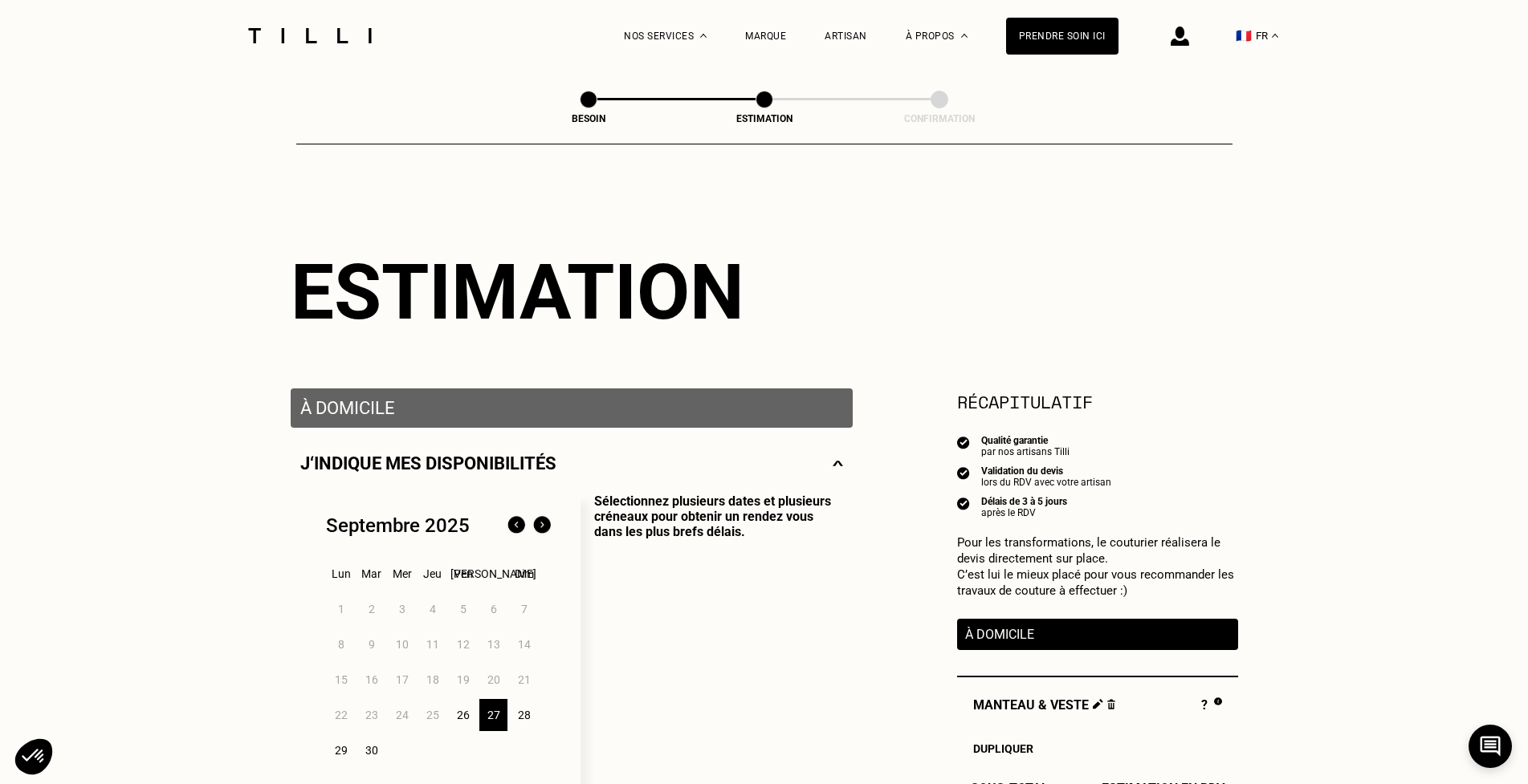
drag, startPoint x: 462, startPoint y: 716, endPoint x: 608, endPoint y: 727, distance: 146.4
click at [462, 717] on div "26" at bounding box center [463, 715] width 28 height 32
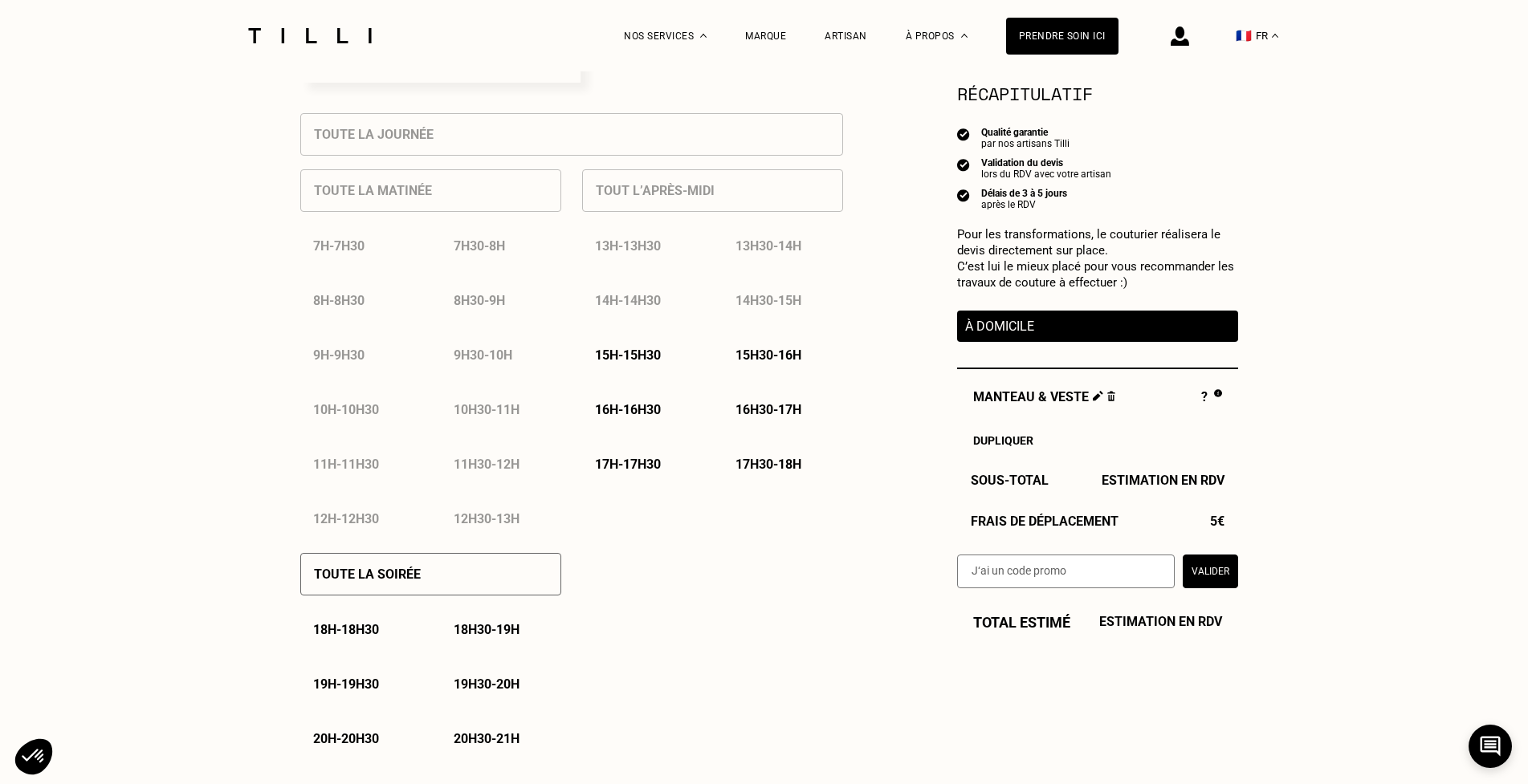
scroll to position [803, 0]
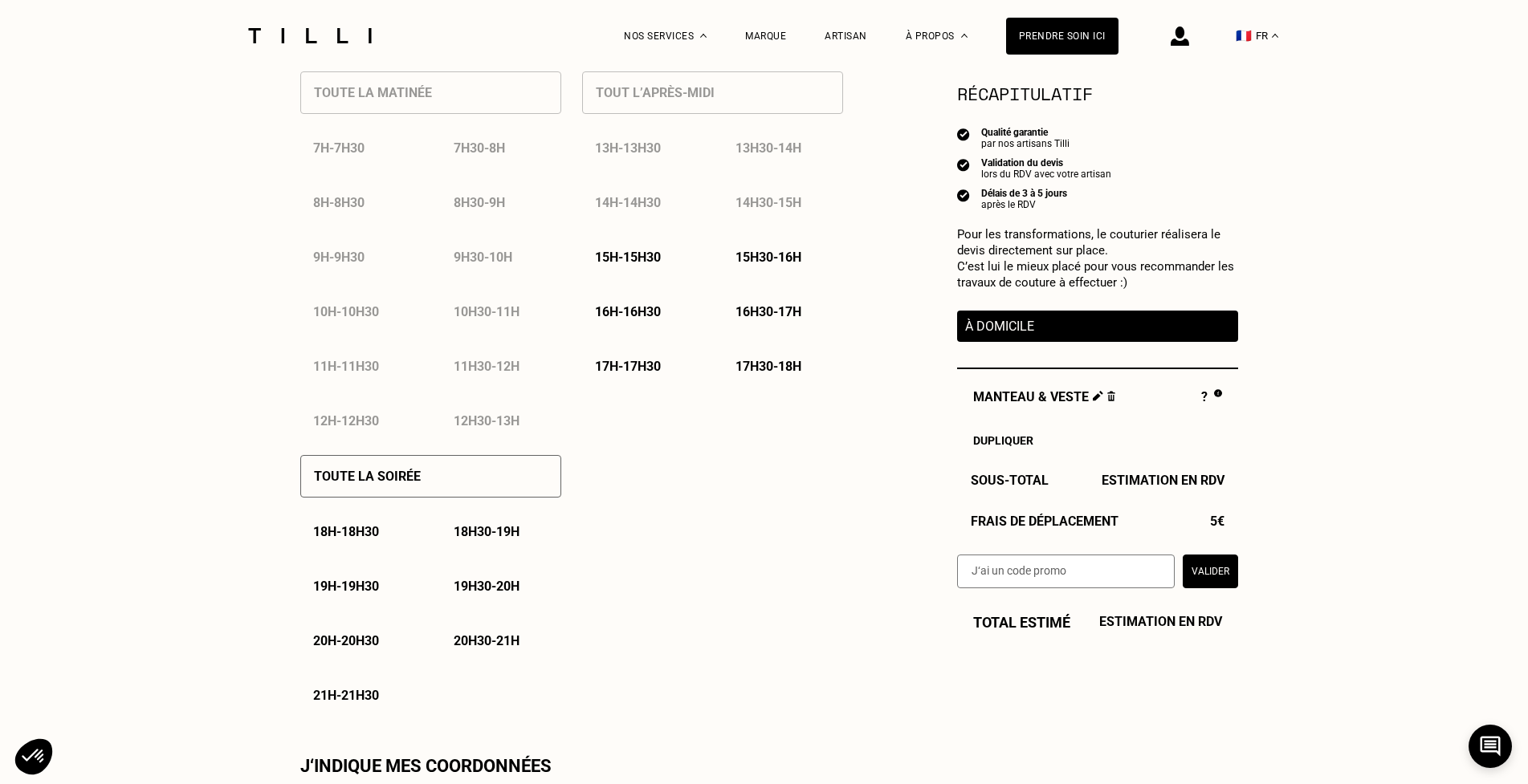
click at [496, 533] on p "18h30 - 19h" at bounding box center [487, 531] width 65 height 15
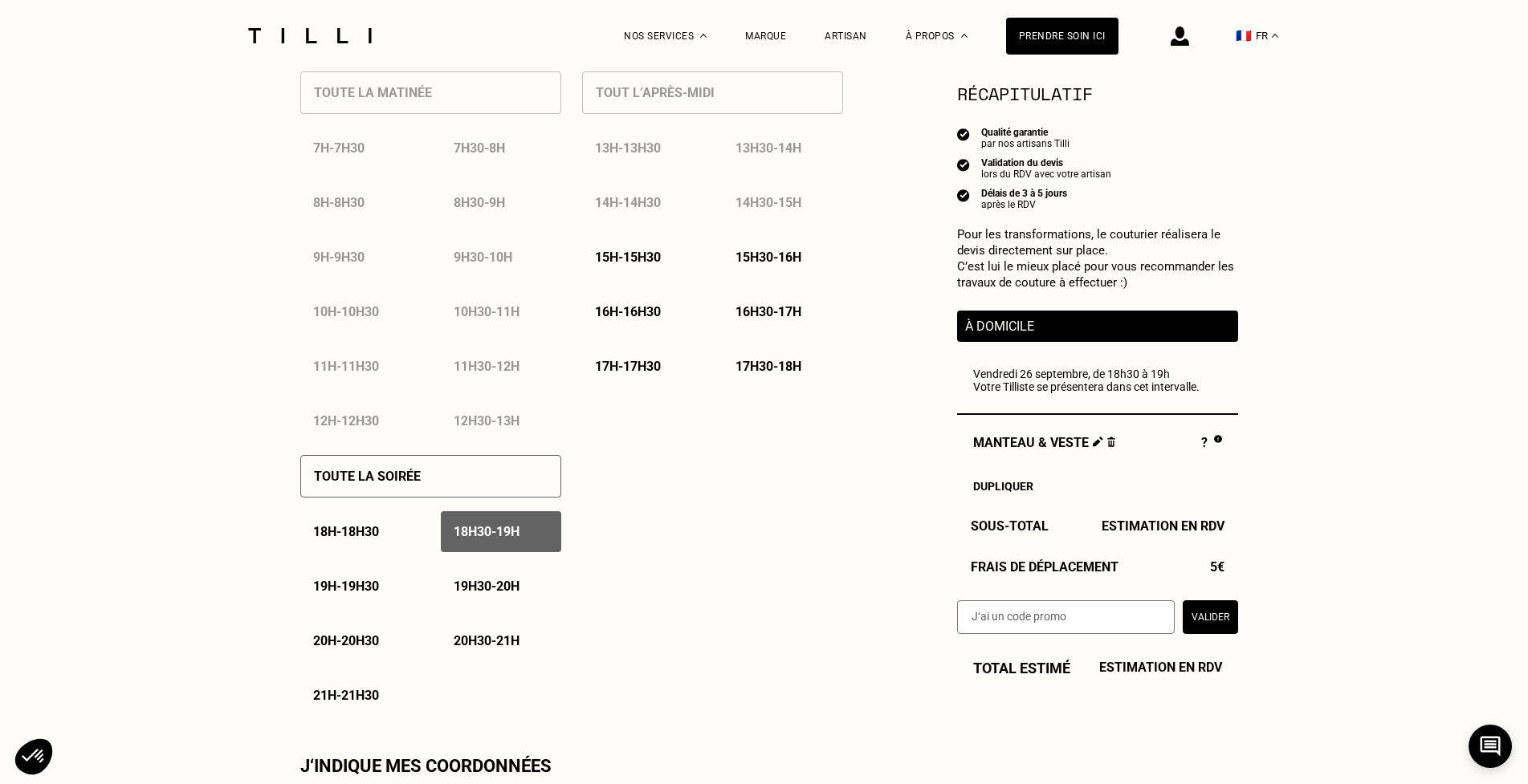
click at [353, 591] on p "19h - 19h30" at bounding box center [346, 587] width 65 height 15
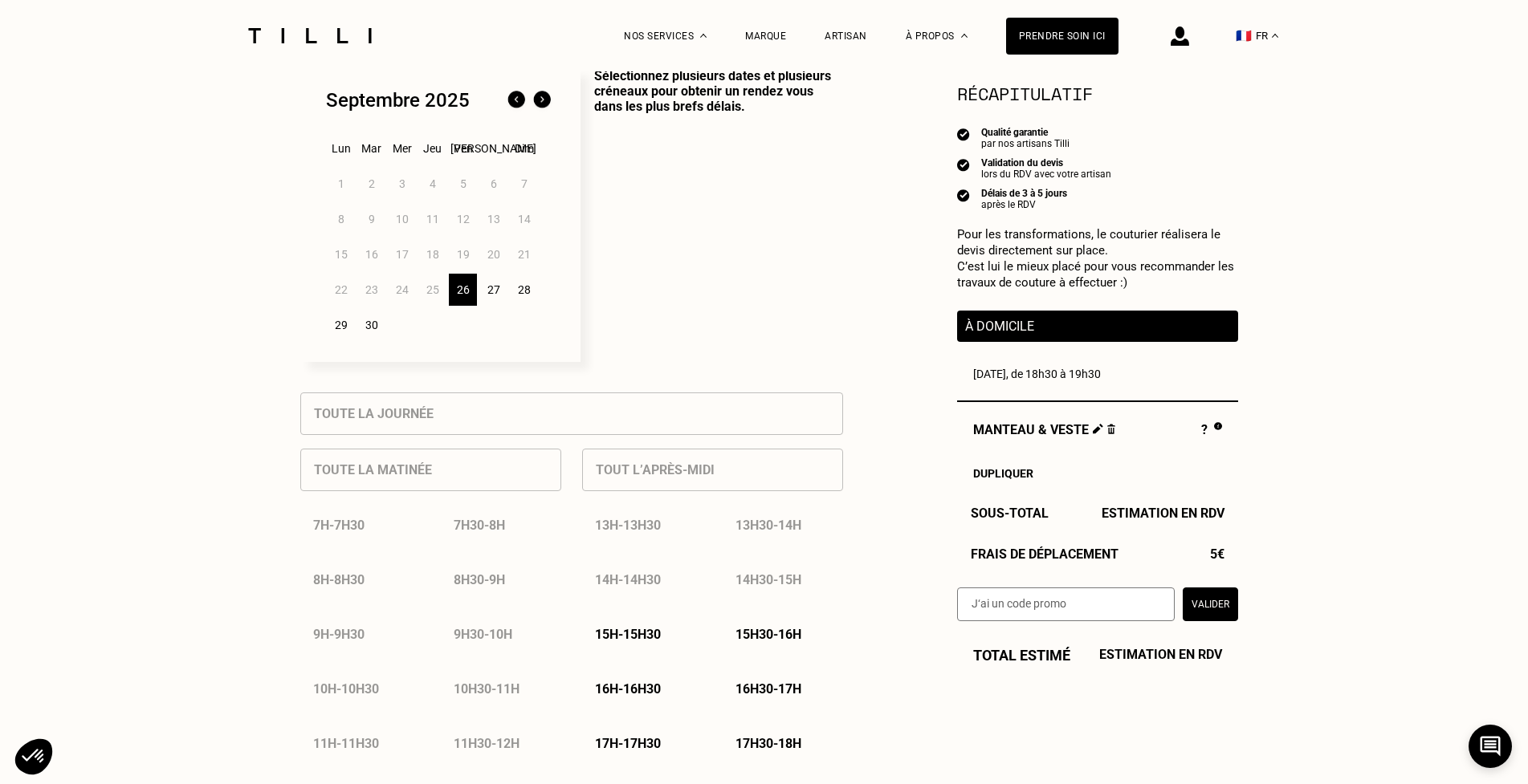
scroll to position [401, 0]
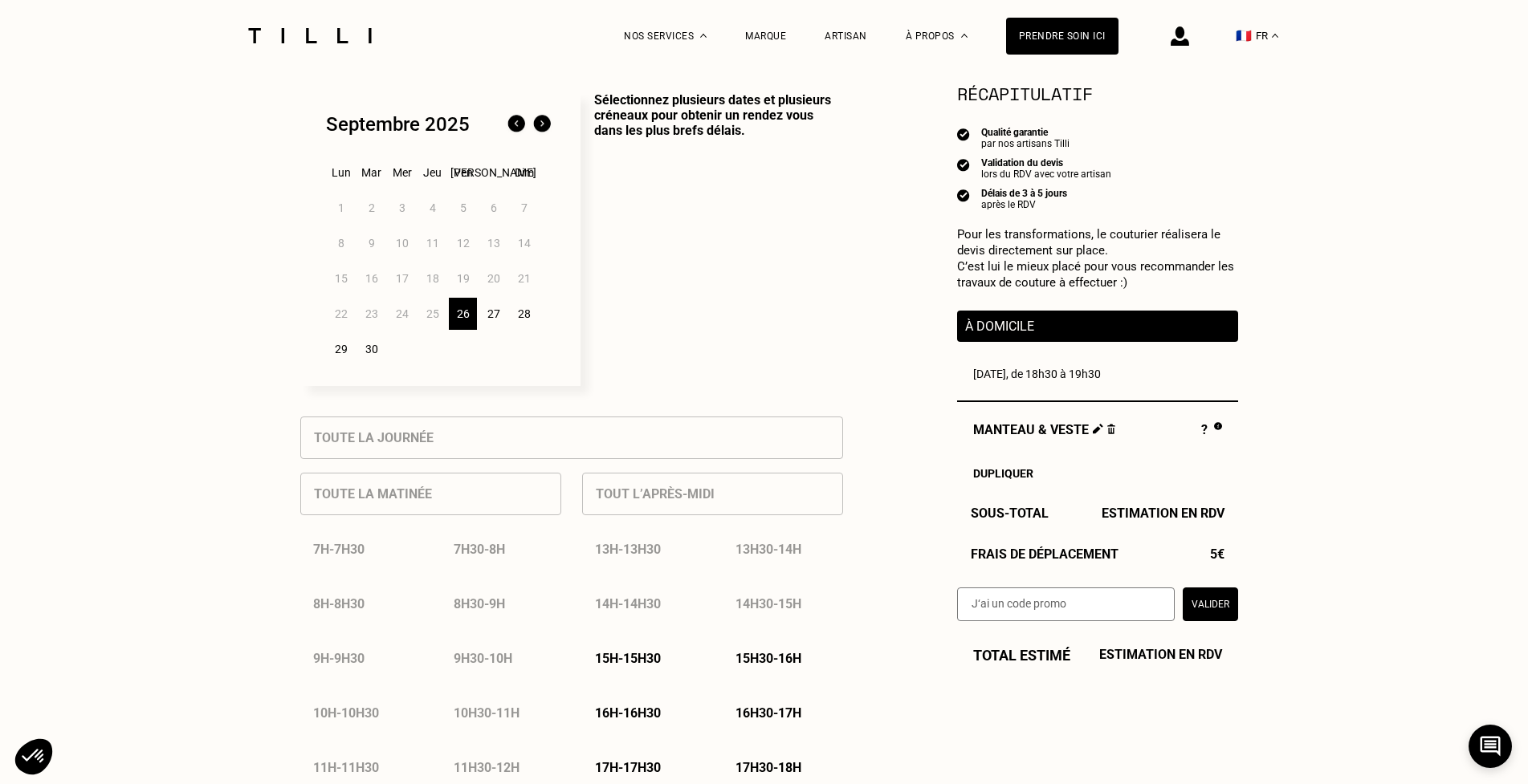
click at [494, 317] on div "27" at bounding box center [493, 313] width 28 height 32
